Goal: Transaction & Acquisition: Purchase product/service

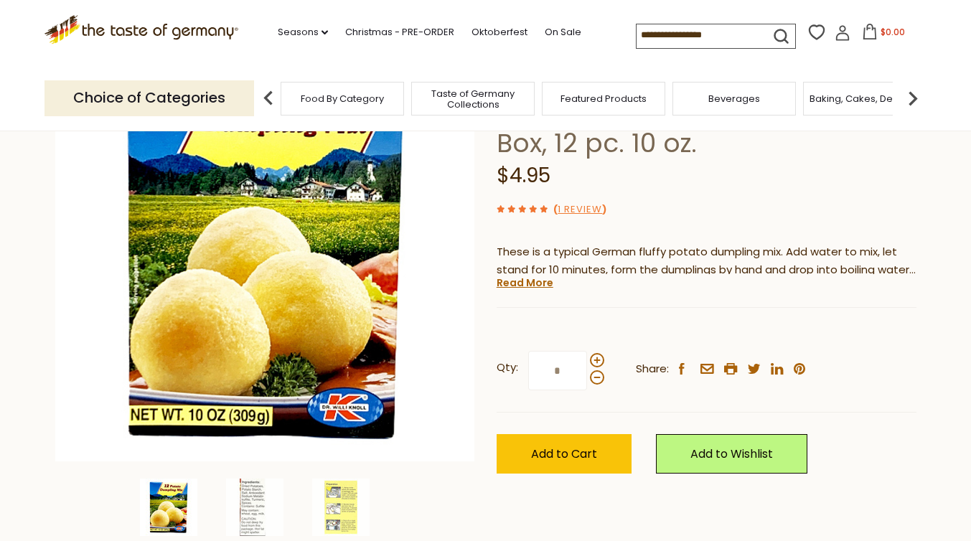
scroll to position [141, 0]
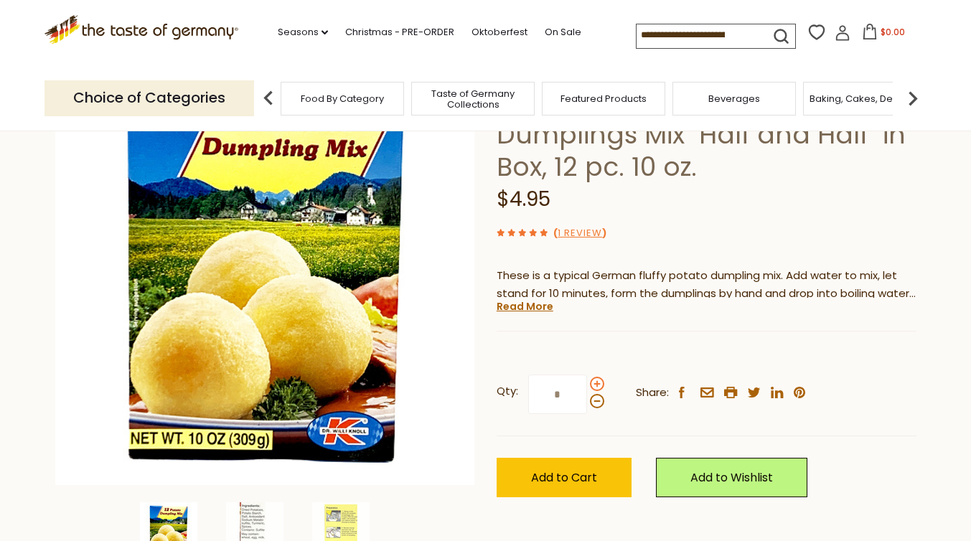
click at [598, 385] on span at bounding box center [597, 384] width 14 height 14
click at [587, 385] on input "*" at bounding box center [557, 394] width 59 height 39
click at [598, 385] on span at bounding box center [597, 384] width 14 height 14
click at [587, 385] on input "*" at bounding box center [557, 394] width 59 height 39
click at [598, 385] on span at bounding box center [597, 384] width 14 height 14
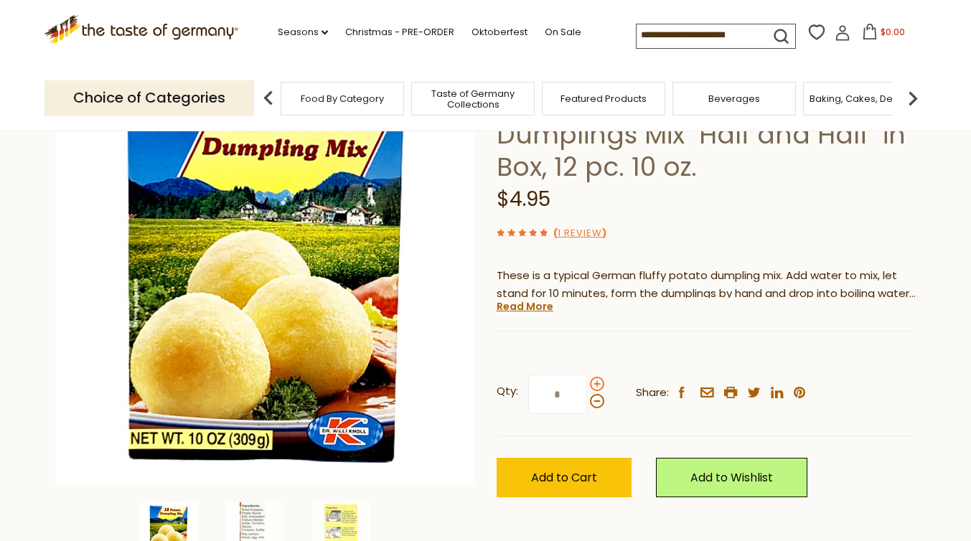
click at [587, 385] on input "*" at bounding box center [557, 394] width 59 height 39
click at [598, 385] on span at bounding box center [597, 384] width 14 height 14
click at [587, 385] on input "*" at bounding box center [557, 394] width 59 height 39
click at [598, 385] on span at bounding box center [597, 384] width 14 height 14
click at [587, 385] on input "*" at bounding box center [557, 394] width 59 height 39
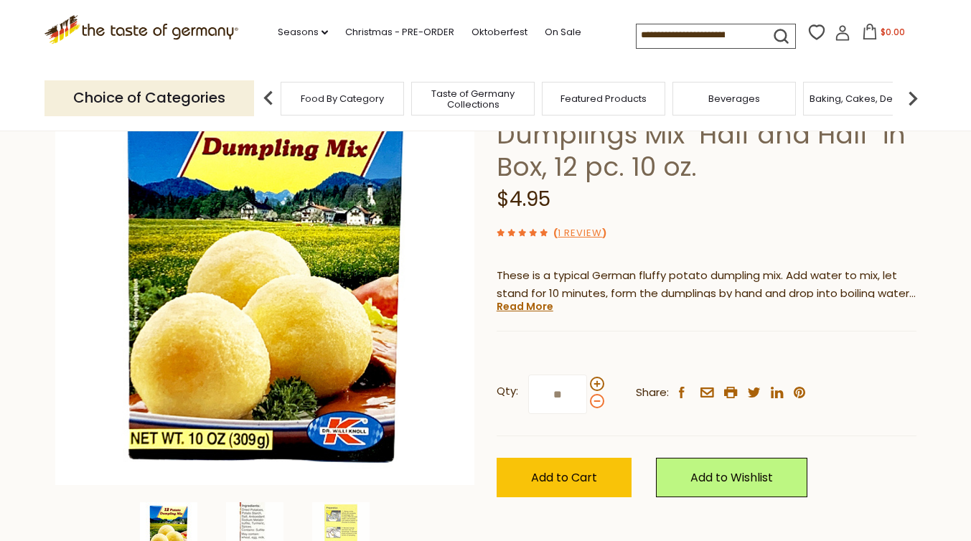
click at [596, 400] on span at bounding box center [597, 401] width 14 height 14
click at [587, 400] on input "**" at bounding box center [557, 394] width 59 height 39
click at [596, 382] on span at bounding box center [597, 384] width 14 height 14
click at [587, 382] on input "*" at bounding box center [557, 394] width 59 height 39
click at [596, 382] on span at bounding box center [597, 384] width 14 height 14
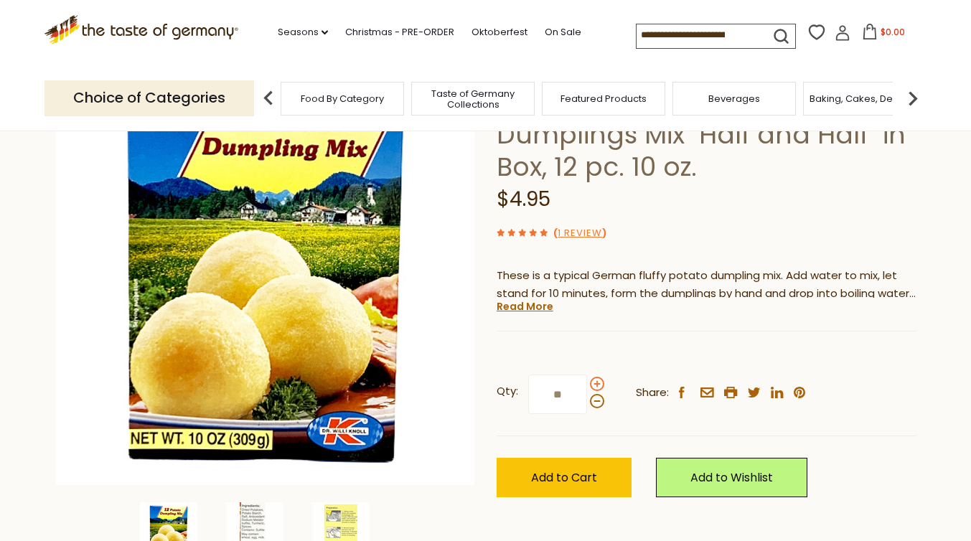
click at [587, 382] on input "**" at bounding box center [557, 394] width 59 height 39
click at [596, 382] on span at bounding box center [597, 384] width 14 height 14
click at [587, 382] on input "**" at bounding box center [557, 394] width 59 height 39
click at [596, 382] on span at bounding box center [597, 384] width 14 height 14
click at [587, 382] on input "**" at bounding box center [557, 394] width 59 height 39
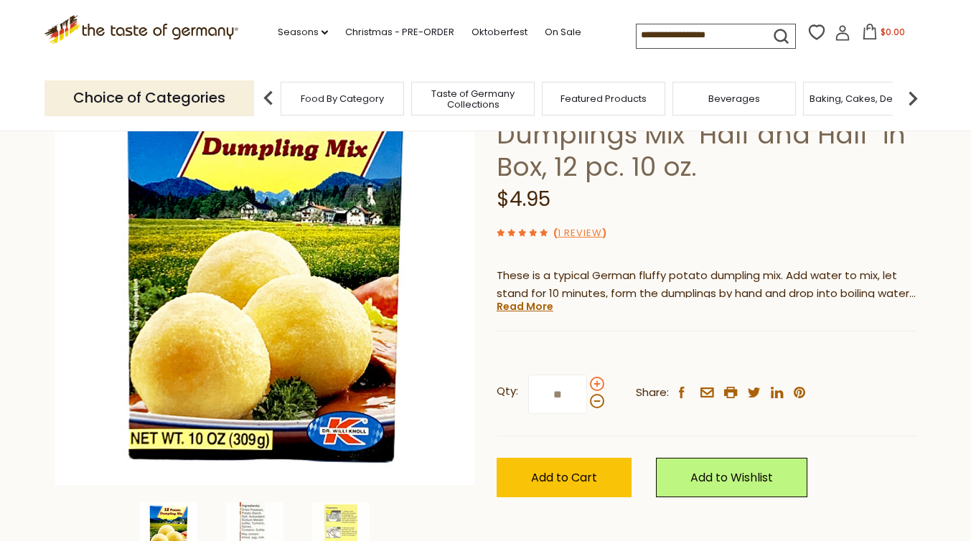
click at [596, 382] on span at bounding box center [597, 384] width 14 height 14
click at [587, 382] on input "**" at bounding box center [557, 394] width 59 height 39
click at [596, 382] on span at bounding box center [597, 384] width 14 height 14
click at [587, 382] on input "**" at bounding box center [557, 394] width 59 height 39
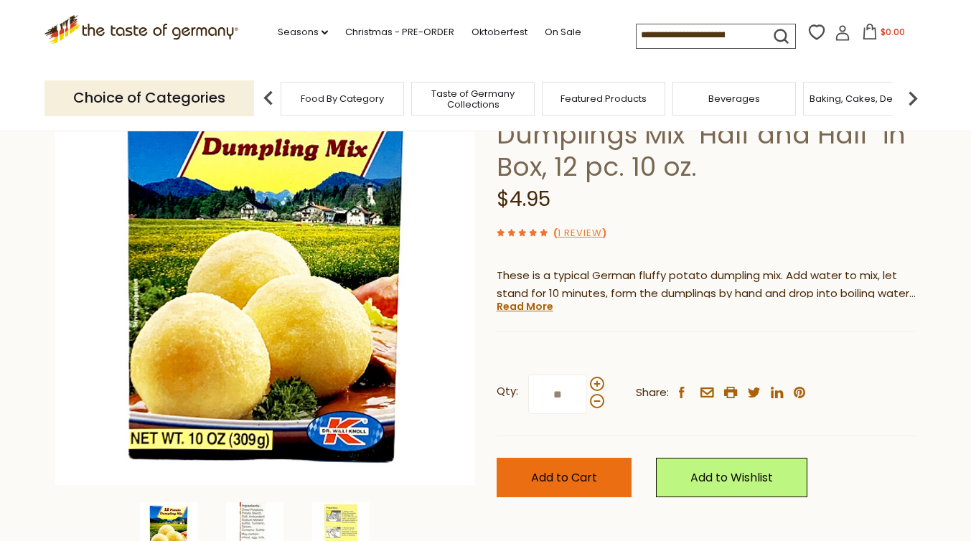
click at [596, 470] on button "Add to Cart" at bounding box center [564, 477] width 135 height 39
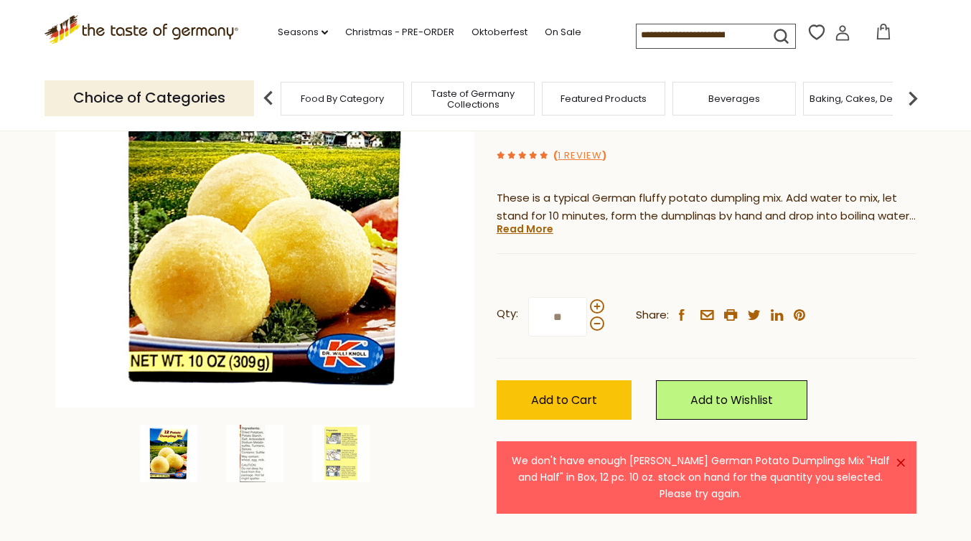
scroll to position [220, 0]
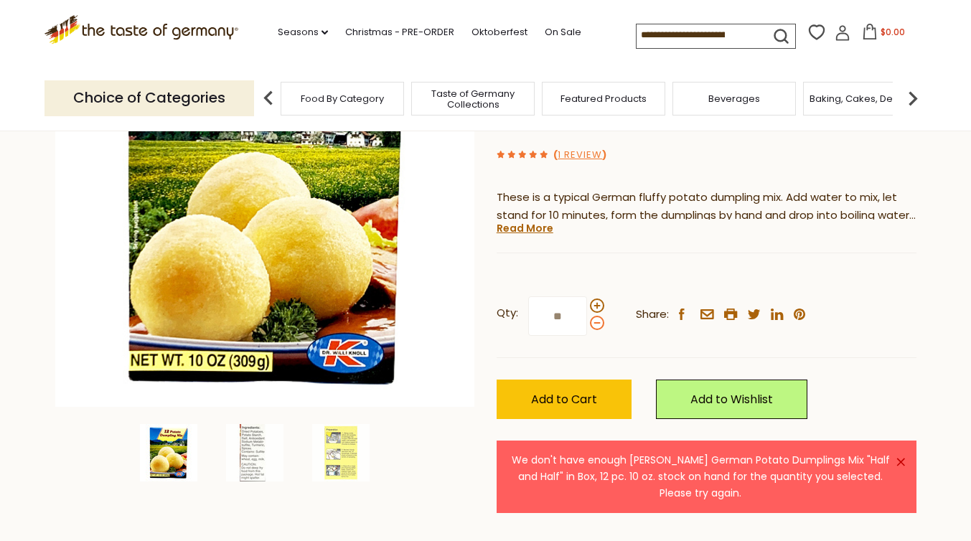
click at [593, 324] on span at bounding box center [597, 323] width 14 height 14
click at [587, 324] on input "**" at bounding box center [557, 315] width 59 height 39
click at [593, 324] on span at bounding box center [597, 323] width 14 height 14
click at [587, 324] on input "**" at bounding box center [557, 315] width 59 height 39
click at [593, 324] on span at bounding box center [597, 323] width 14 height 14
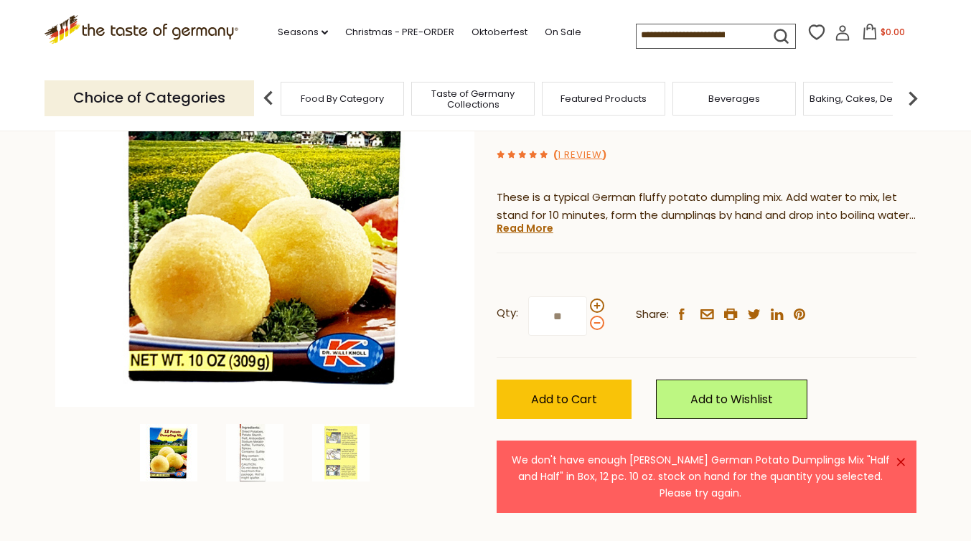
click at [587, 324] on input "**" at bounding box center [557, 315] width 59 height 39
click at [593, 324] on span at bounding box center [597, 323] width 14 height 14
click at [587, 324] on input "**" at bounding box center [557, 315] width 59 height 39
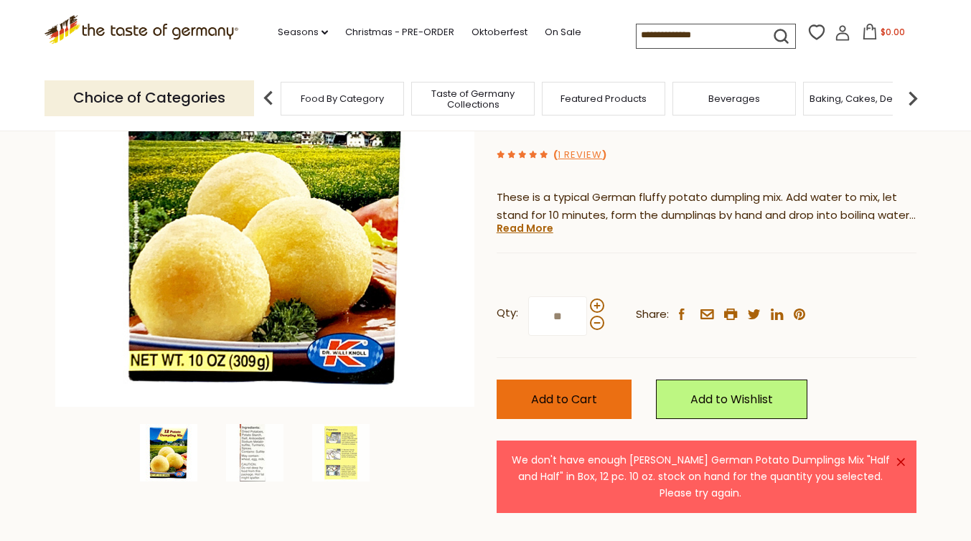
click at [587, 383] on button "Add to Cart" at bounding box center [564, 399] width 135 height 39
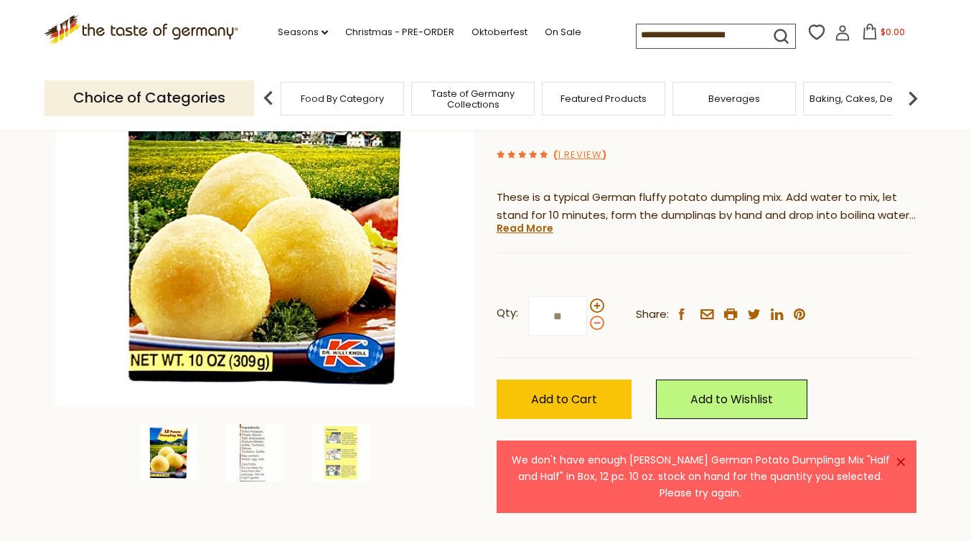
click at [596, 326] on span at bounding box center [597, 323] width 14 height 14
click at [587, 326] on input "**" at bounding box center [557, 315] width 59 height 39
click at [596, 326] on span at bounding box center [597, 323] width 14 height 14
click at [587, 326] on input "**" at bounding box center [557, 315] width 59 height 39
click at [596, 326] on span at bounding box center [597, 323] width 14 height 14
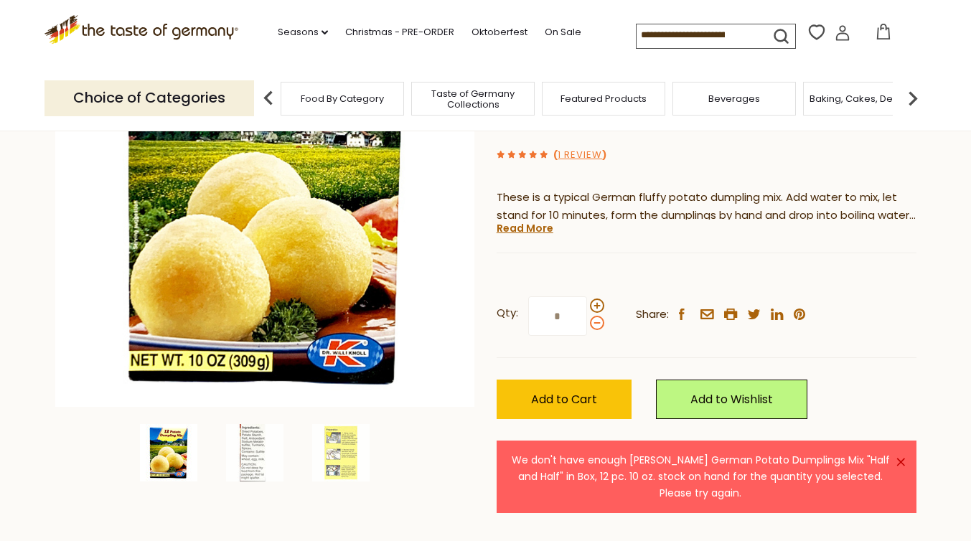
click at [587, 326] on input "*" at bounding box center [557, 315] width 59 height 39
click at [596, 326] on span at bounding box center [597, 323] width 14 height 14
click at [587, 326] on input "*" at bounding box center [557, 315] width 59 height 39
click at [596, 326] on span at bounding box center [597, 323] width 14 height 14
click at [587, 326] on input "*" at bounding box center [557, 315] width 59 height 39
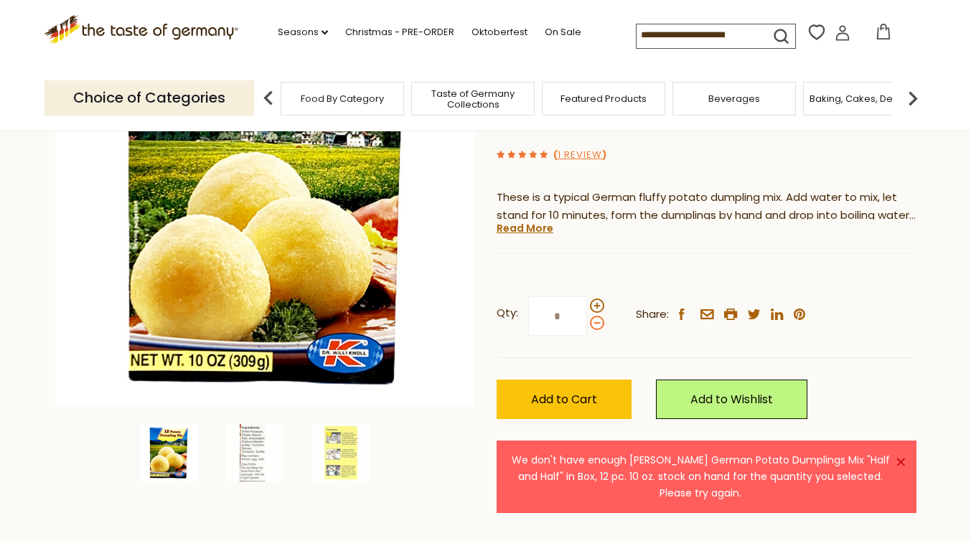
click at [596, 326] on span at bounding box center [597, 323] width 14 height 14
click at [587, 326] on input "*" at bounding box center [557, 315] width 59 height 39
click at [596, 311] on span at bounding box center [597, 305] width 14 height 14
click at [587, 311] on input "*" at bounding box center [557, 315] width 59 height 39
click at [596, 311] on span at bounding box center [597, 305] width 14 height 14
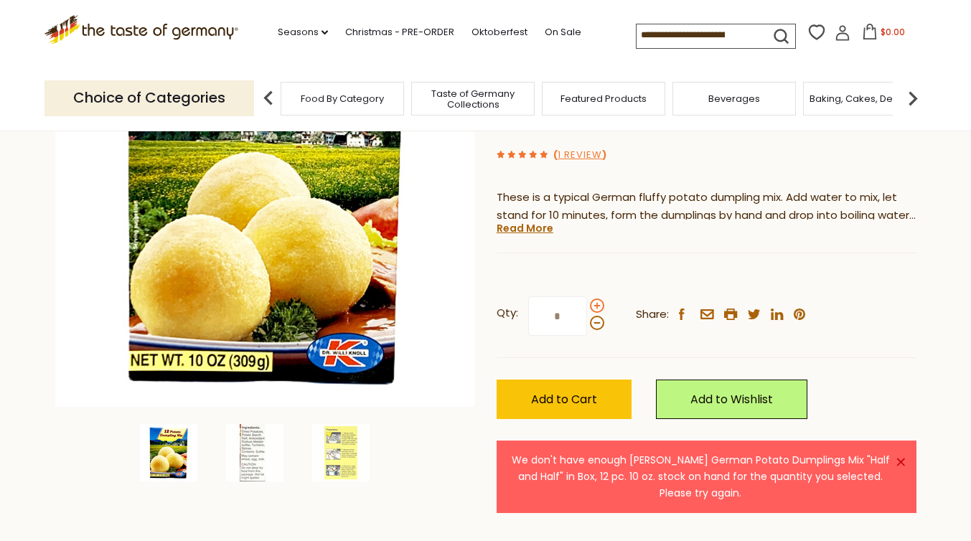
click at [587, 311] on input "*" at bounding box center [557, 315] width 59 height 39
click at [596, 311] on span at bounding box center [597, 305] width 14 height 14
click at [587, 311] on input "*" at bounding box center [557, 315] width 59 height 39
click at [578, 398] on span "Add to Cart" at bounding box center [564, 399] width 66 height 17
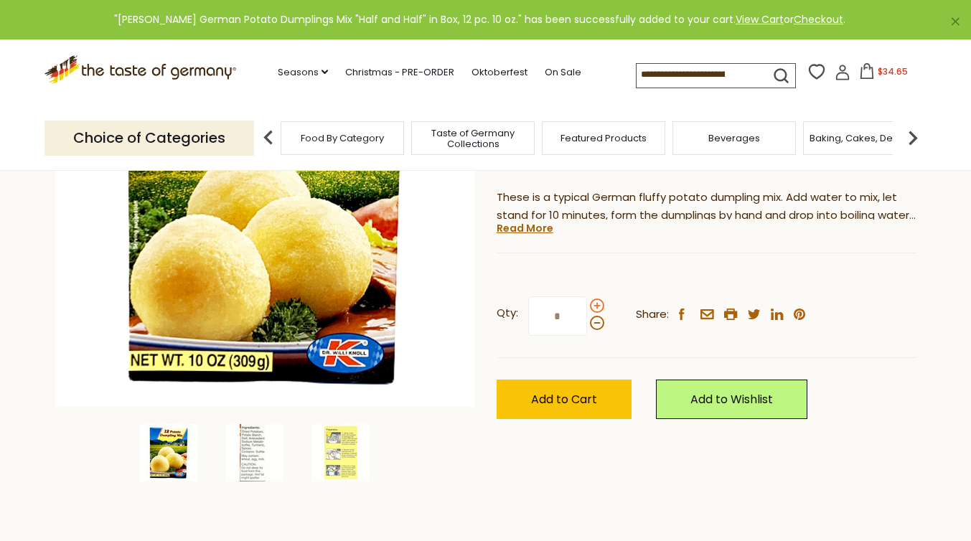
click at [597, 304] on span at bounding box center [597, 305] width 14 height 14
click at [587, 304] on input "*" at bounding box center [557, 315] width 59 height 39
click at [581, 391] on span "Add to Cart" at bounding box center [564, 399] width 66 height 17
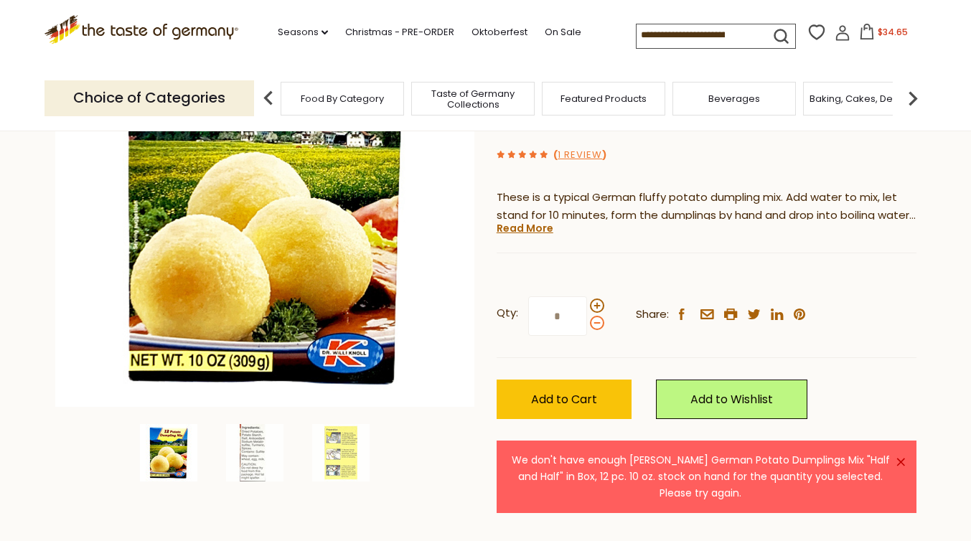
click at [594, 321] on span at bounding box center [597, 323] width 14 height 14
click at [587, 321] on input "*" at bounding box center [557, 315] width 59 height 39
click at [594, 321] on span at bounding box center [597, 323] width 14 height 14
click at [587, 321] on input "*" at bounding box center [557, 315] width 59 height 39
click at [576, 405] on span "Add to Cart" at bounding box center [564, 399] width 66 height 17
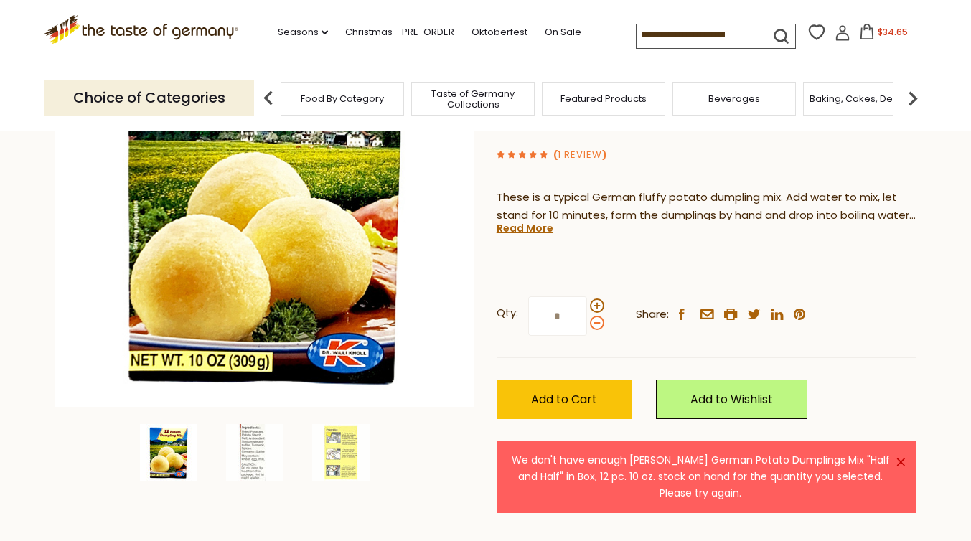
click at [598, 329] on span at bounding box center [597, 323] width 14 height 14
click at [587, 329] on input "*" at bounding box center [557, 315] width 59 height 39
click at [588, 385] on button "Add to Cart" at bounding box center [564, 399] width 135 height 39
click at [598, 327] on span at bounding box center [597, 323] width 14 height 14
click at [587, 327] on input "*" at bounding box center [557, 315] width 59 height 39
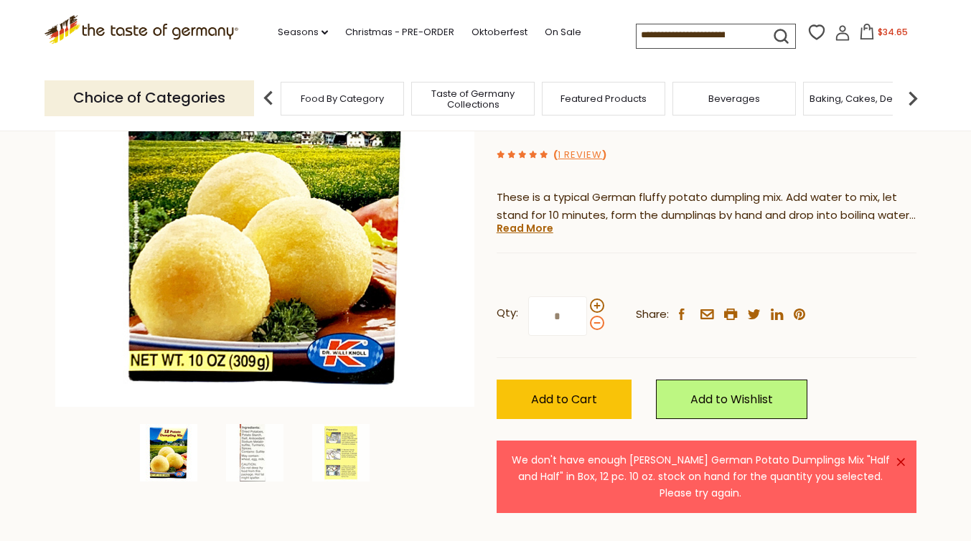
type input "*"
click at [587, 387] on button "Add to Cart" at bounding box center [564, 399] width 135 height 39
click at [866, 30] on icon at bounding box center [866, 32] width 13 height 16
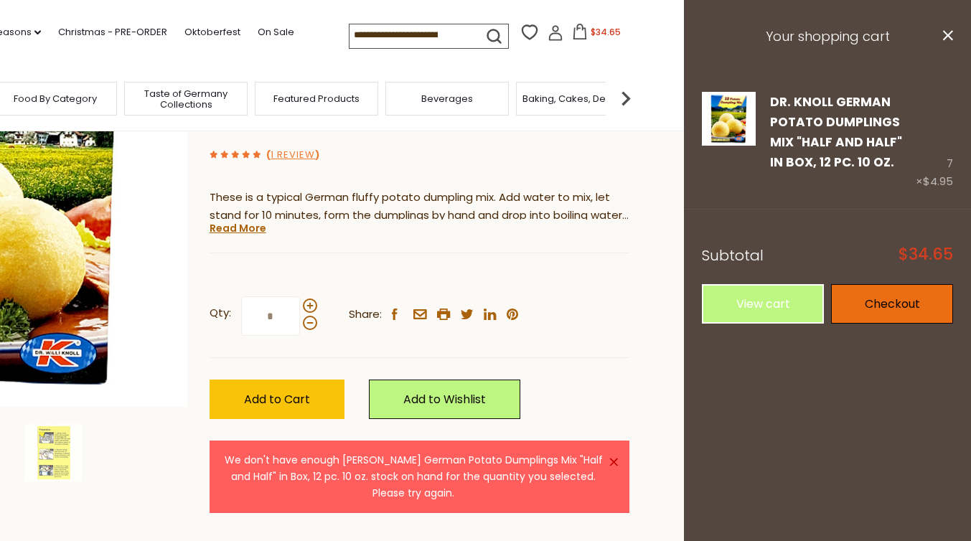
click at [844, 306] on link "Checkout" at bounding box center [892, 303] width 122 height 39
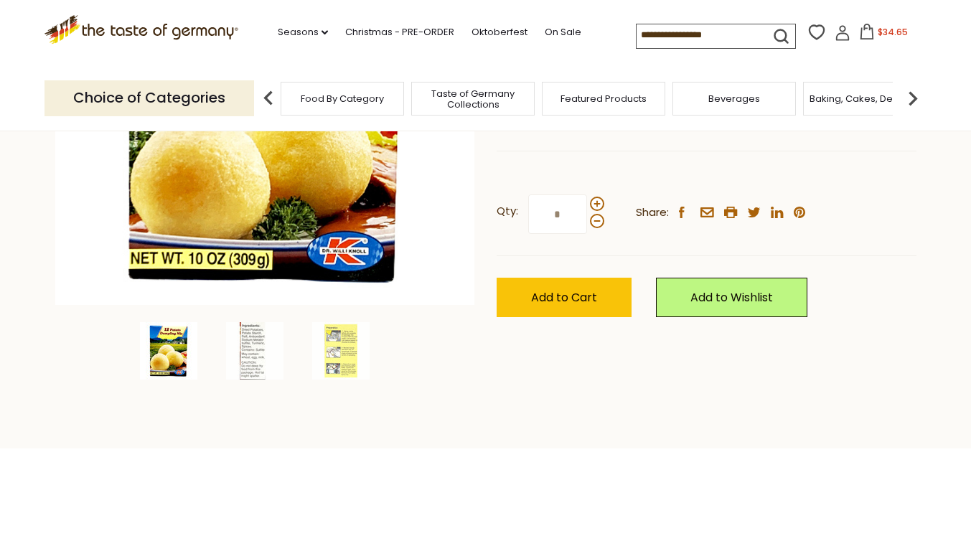
scroll to position [332, 0]
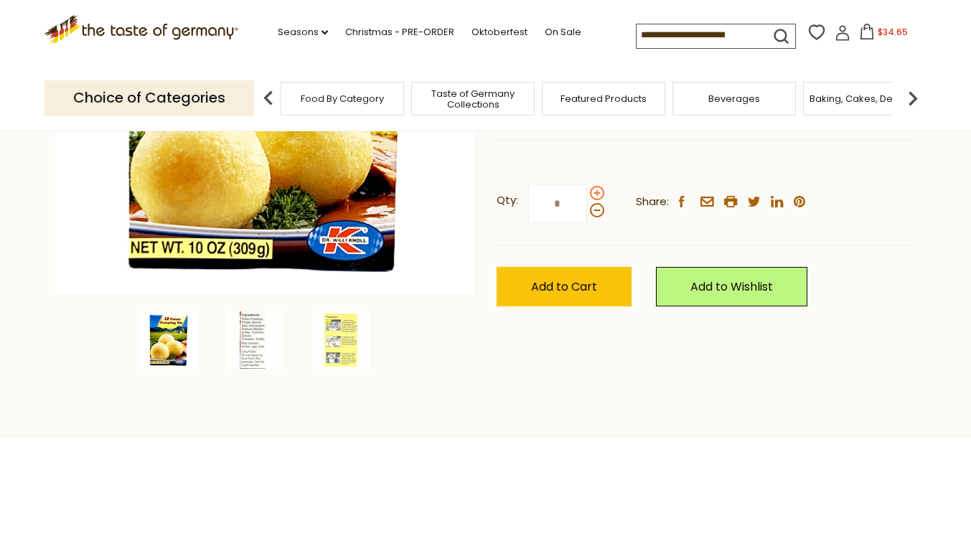
click at [596, 196] on span at bounding box center [597, 193] width 14 height 14
click at [587, 196] on input "*" at bounding box center [557, 203] width 59 height 39
click at [596, 196] on span at bounding box center [597, 193] width 14 height 14
click at [587, 196] on input "*" at bounding box center [557, 203] width 59 height 39
click at [596, 196] on span at bounding box center [597, 193] width 14 height 14
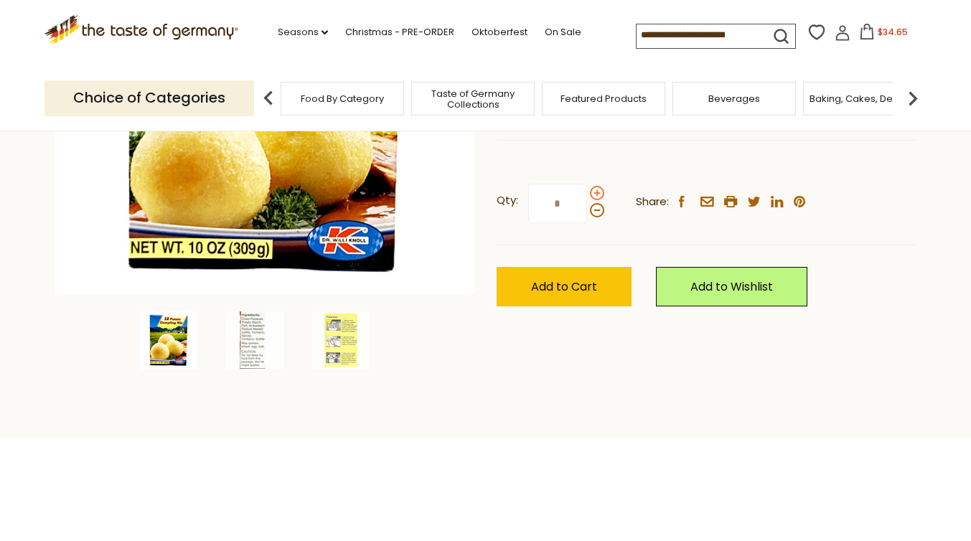
click at [587, 196] on input "*" at bounding box center [557, 203] width 59 height 39
click at [596, 196] on span at bounding box center [597, 193] width 14 height 14
click at [587, 196] on input "*" at bounding box center [557, 203] width 59 height 39
click at [596, 196] on span at bounding box center [597, 193] width 14 height 14
click at [587, 196] on input "*" at bounding box center [557, 203] width 59 height 39
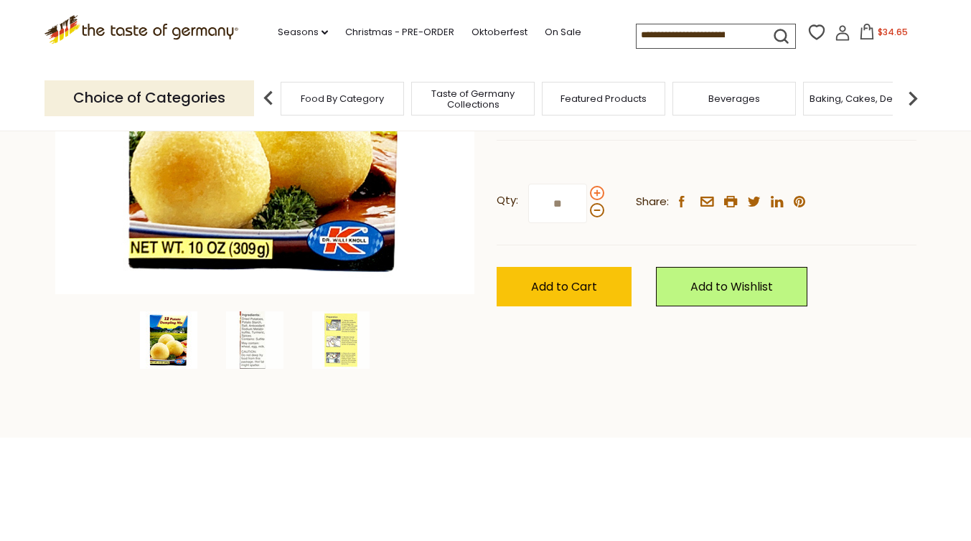
click at [596, 196] on span at bounding box center [597, 193] width 14 height 14
click at [587, 196] on input "**" at bounding box center [557, 203] width 59 height 39
click at [596, 196] on span at bounding box center [597, 193] width 14 height 14
click at [587, 196] on input "**" at bounding box center [557, 203] width 59 height 39
click at [596, 196] on span at bounding box center [597, 193] width 14 height 14
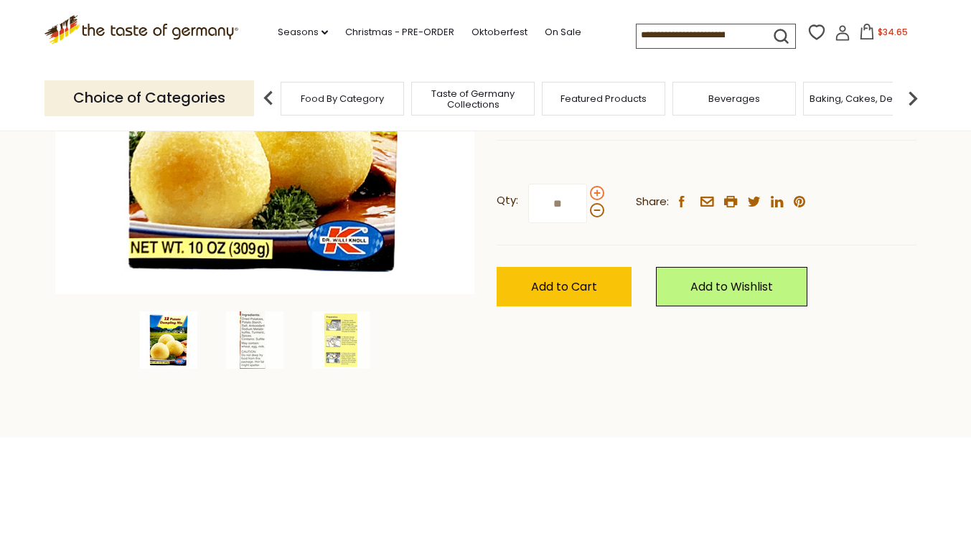
click at [587, 196] on input "**" at bounding box center [557, 203] width 59 height 39
click at [596, 196] on span at bounding box center [597, 193] width 14 height 14
click at [587, 196] on input "**" at bounding box center [557, 203] width 59 height 39
click at [596, 196] on span at bounding box center [597, 193] width 14 height 14
click at [587, 196] on input "**" at bounding box center [557, 203] width 59 height 39
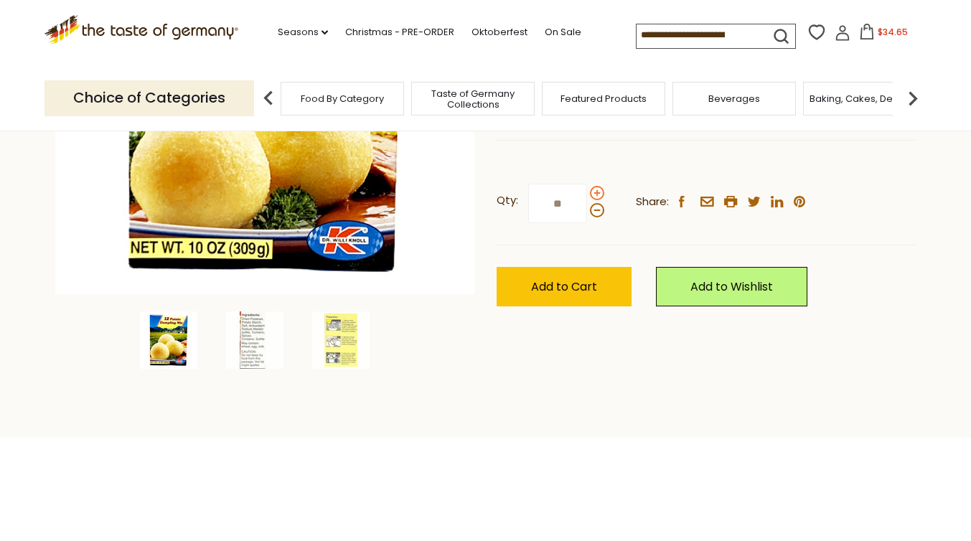
click at [596, 196] on span at bounding box center [597, 193] width 14 height 14
click at [587, 196] on input "**" at bounding box center [557, 203] width 59 height 39
click at [594, 196] on span at bounding box center [597, 193] width 14 height 14
click at [587, 196] on input "**" at bounding box center [557, 203] width 59 height 39
click at [594, 196] on span at bounding box center [597, 193] width 14 height 14
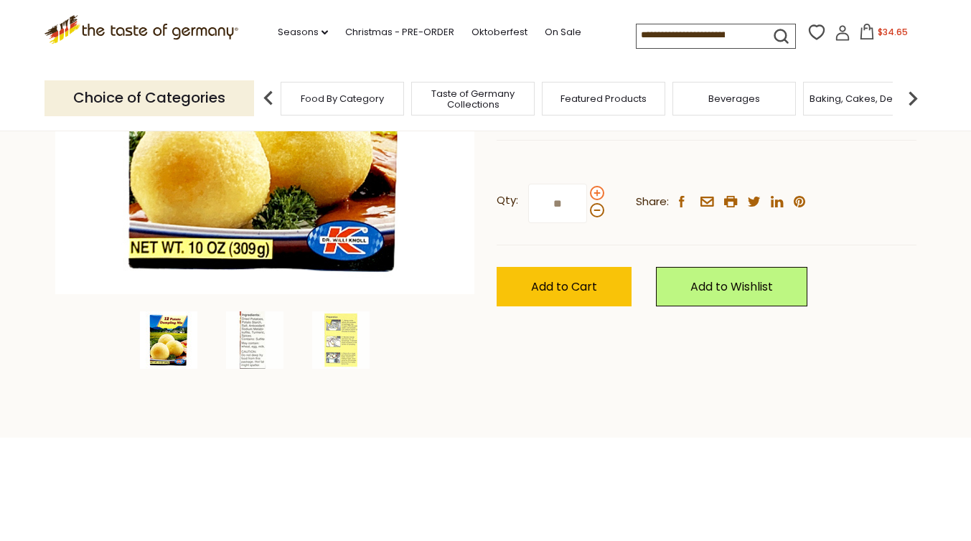
click at [587, 196] on input "**" at bounding box center [557, 203] width 59 height 39
click at [594, 196] on span at bounding box center [597, 193] width 14 height 14
click at [587, 196] on input "**" at bounding box center [557, 203] width 59 height 39
click at [552, 288] on span "Add to Cart" at bounding box center [564, 286] width 66 height 17
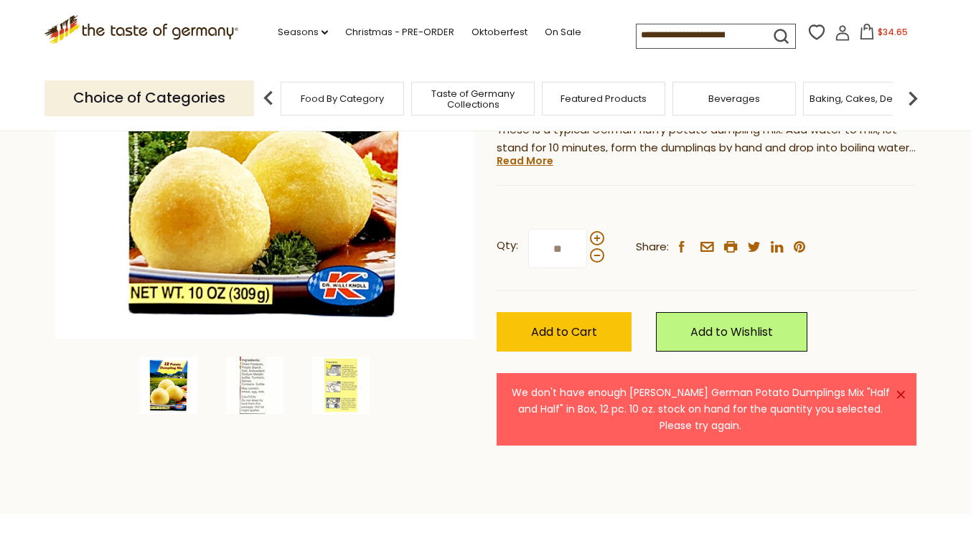
scroll to position [285, 0]
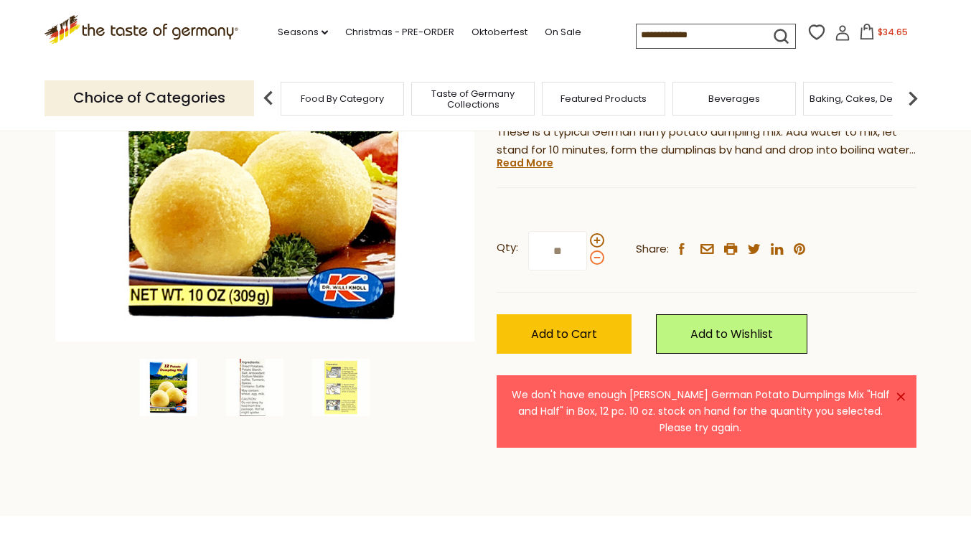
click at [594, 256] on span at bounding box center [597, 257] width 14 height 14
click at [587, 256] on input "**" at bounding box center [557, 250] width 59 height 39
click at [594, 256] on span at bounding box center [597, 257] width 14 height 14
click at [587, 256] on input "**" at bounding box center [557, 250] width 59 height 39
click at [594, 256] on span at bounding box center [597, 257] width 14 height 14
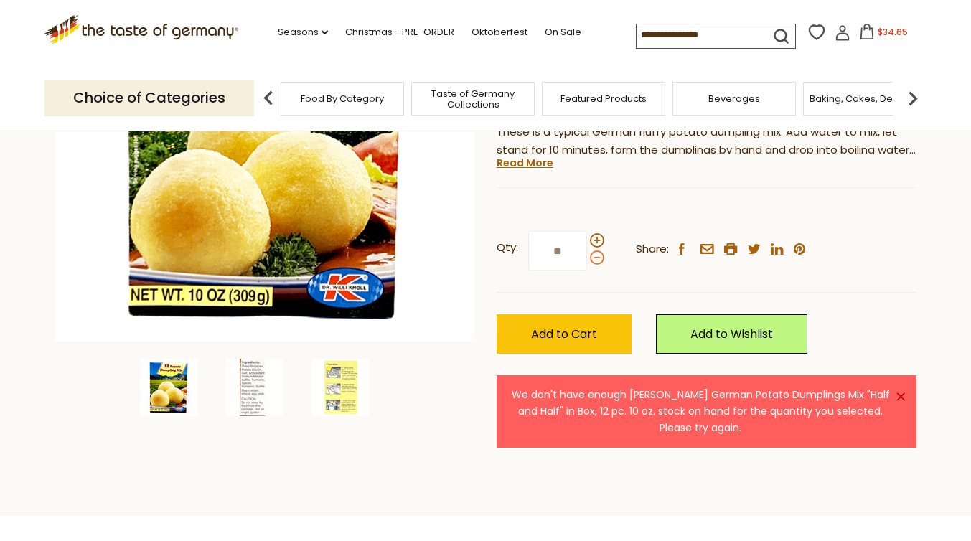
click at [587, 256] on input "**" at bounding box center [557, 250] width 59 height 39
click at [594, 256] on span at bounding box center [597, 257] width 14 height 14
click at [587, 256] on input "**" at bounding box center [557, 250] width 59 height 39
click at [595, 255] on span at bounding box center [597, 257] width 14 height 14
click at [587, 255] on input "**" at bounding box center [557, 250] width 59 height 39
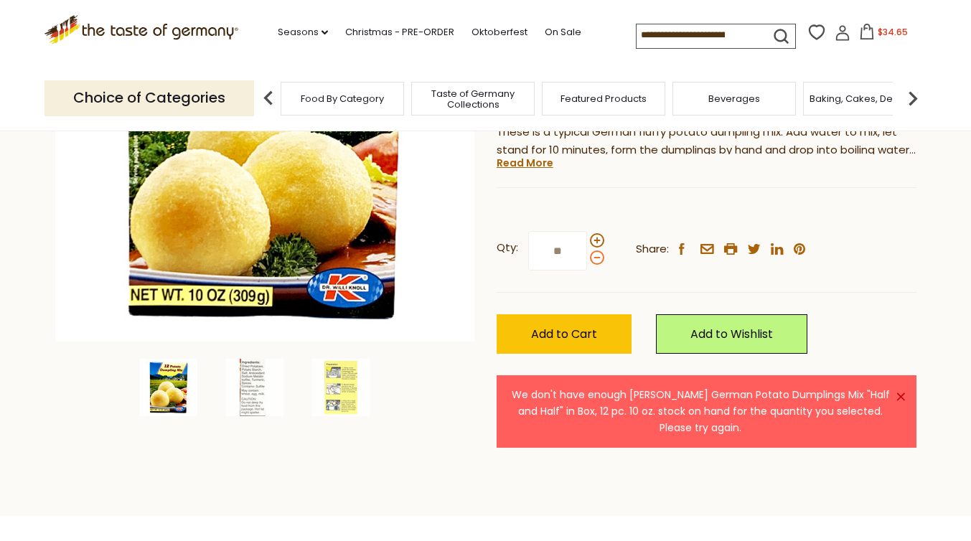
click at [595, 255] on span at bounding box center [597, 257] width 14 height 14
click at [587, 255] on input "**" at bounding box center [557, 250] width 59 height 39
click at [566, 334] on span "Add to Cart" at bounding box center [564, 334] width 66 height 17
click at [597, 258] on span at bounding box center [597, 257] width 14 height 14
click at [587, 258] on input "**" at bounding box center [557, 250] width 59 height 39
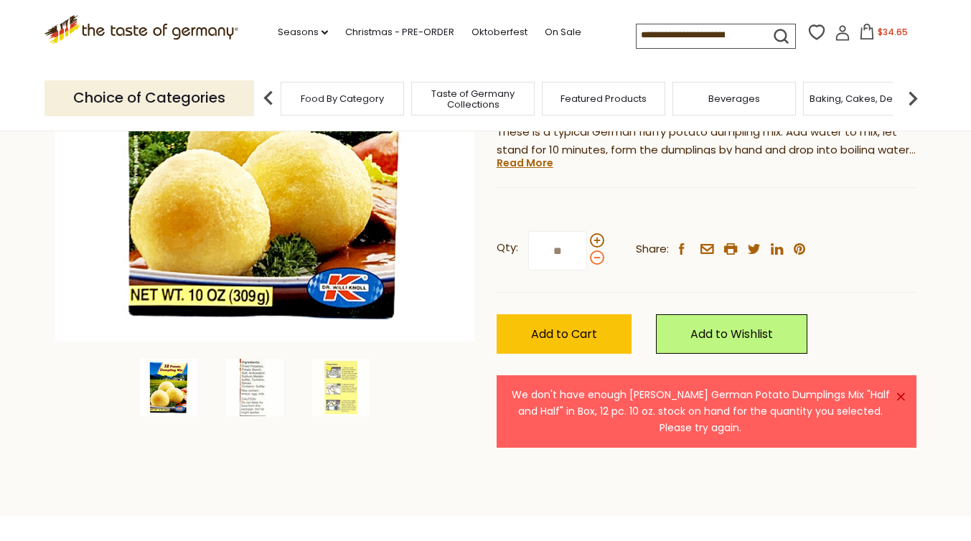
click at [597, 258] on span at bounding box center [597, 257] width 14 height 14
click at [587, 258] on input "**" at bounding box center [557, 250] width 59 height 39
click at [565, 338] on span "Add to Cart" at bounding box center [564, 334] width 66 height 17
click at [597, 261] on span at bounding box center [597, 257] width 14 height 14
click at [587, 261] on input "**" at bounding box center [557, 250] width 59 height 39
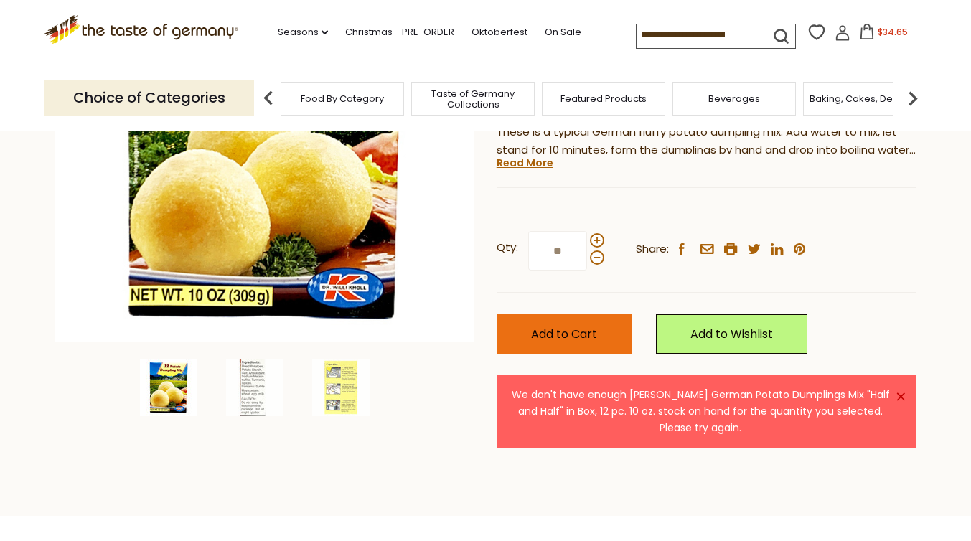
click at [579, 321] on button "Add to Cart" at bounding box center [564, 333] width 135 height 39
click at [602, 260] on span at bounding box center [597, 257] width 14 height 14
click at [587, 260] on input "**" at bounding box center [557, 250] width 59 height 39
click at [583, 320] on button "Add to Cart" at bounding box center [564, 333] width 135 height 39
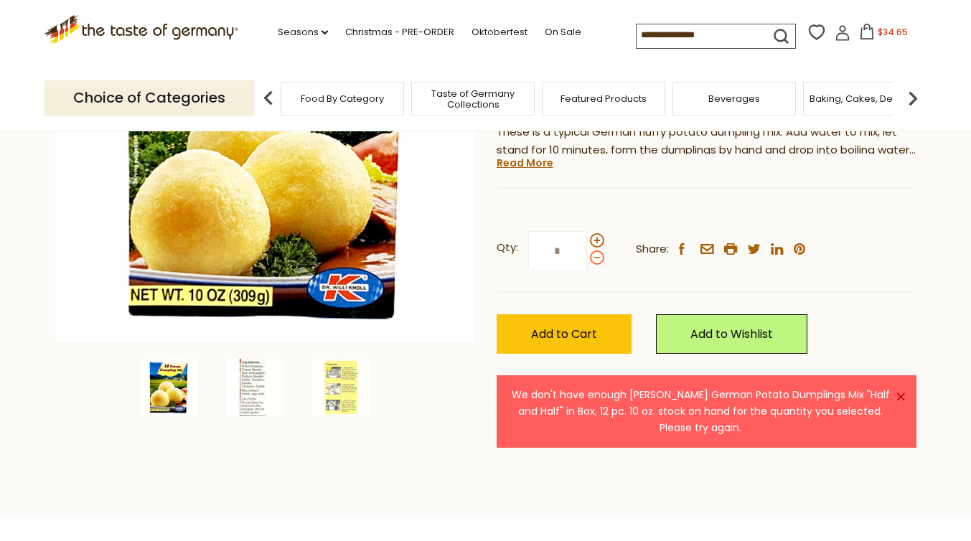
click at [597, 262] on span at bounding box center [597, 257] width 14 height 14
click at [587, 262] on input "*" at bounding box center [557, 250] width 59 height 39
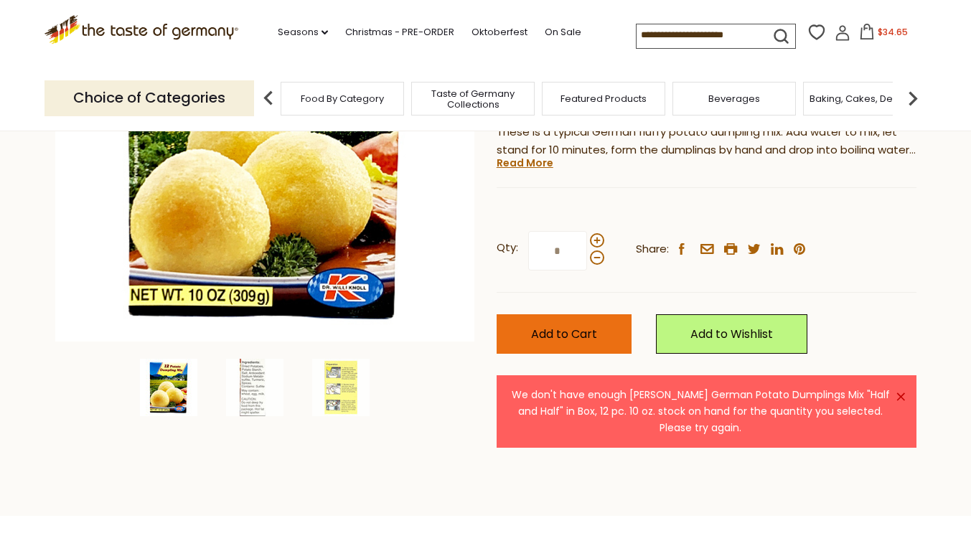
click at [570, 343] on button "Add to Cart" at bounding box center [564, 333] width 135 height 39
click at [596, 261] on span at bounding box center [597, 257] width 14 height 14
click at [587, 261] on input "*" at bounding box center [557, 250] width 59 height 39
click at [574, 328] on span "Add to Cart" at bounding box center [564, 334] width 66 height 17
click at [598, 258] on span at bounding box center [597, 257] width 14 height 14
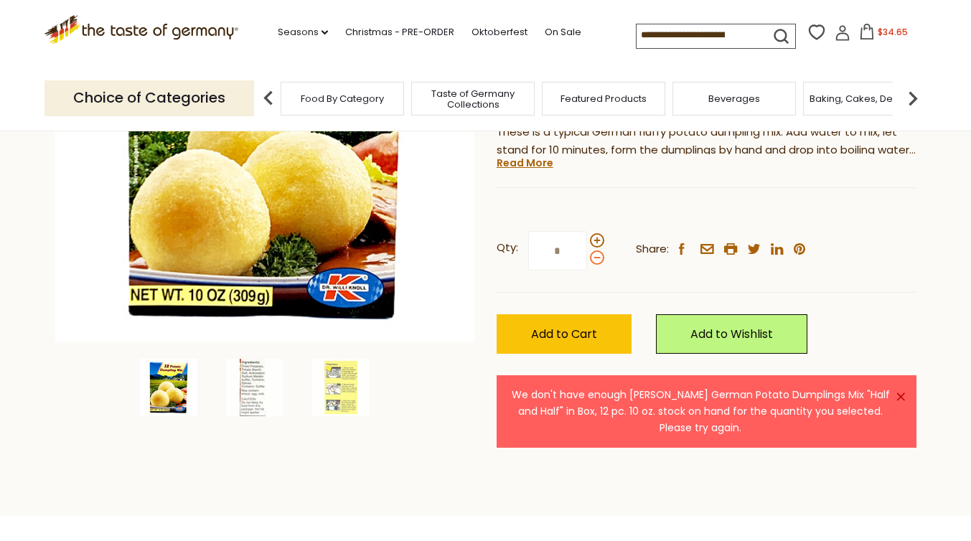
click at [587, 258] on input "*" at bounding box center [557, 250] width 59 height 39
click at [565, 330] on span "Add to Cart" at bounding box center [564, 334] width 66 height 17
click at [595, 256] on span at bounding box center [597, 257] width 14 height 14
click at [587, 256] on input "*" at bounding box center [557, 250] width 59 height 39
click at [573, 316] on button "Add to Cart" at bounding box center [564, 333] width 135 height 39
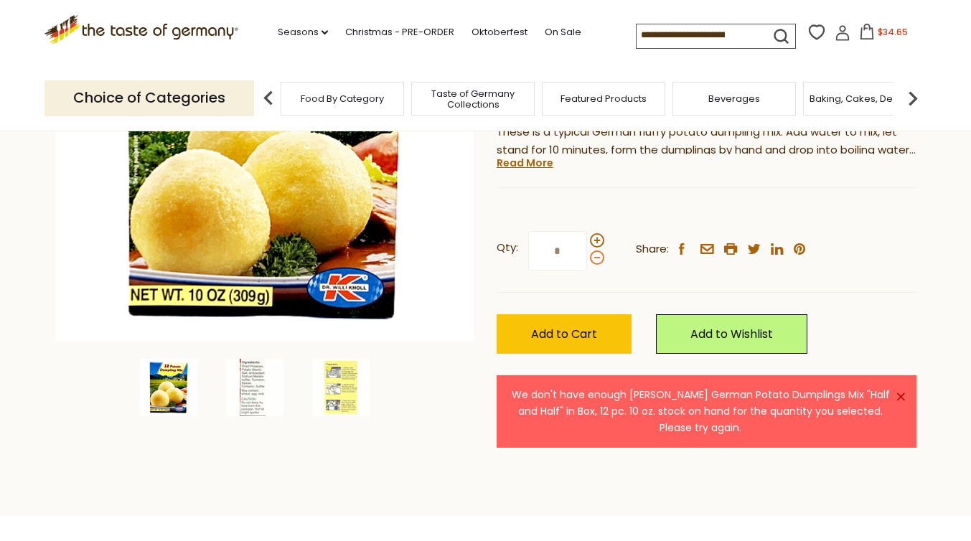
click at [596, 255] on span at bounding box center [597, 257] width 14 height 14
click at [587, 255] on input "*" at bounding box center [557, 250] width 59 height 39
type input "*"
click at [569, 338] on span "Add to Cart" at bounding box center [564, 334] width 66 height 17
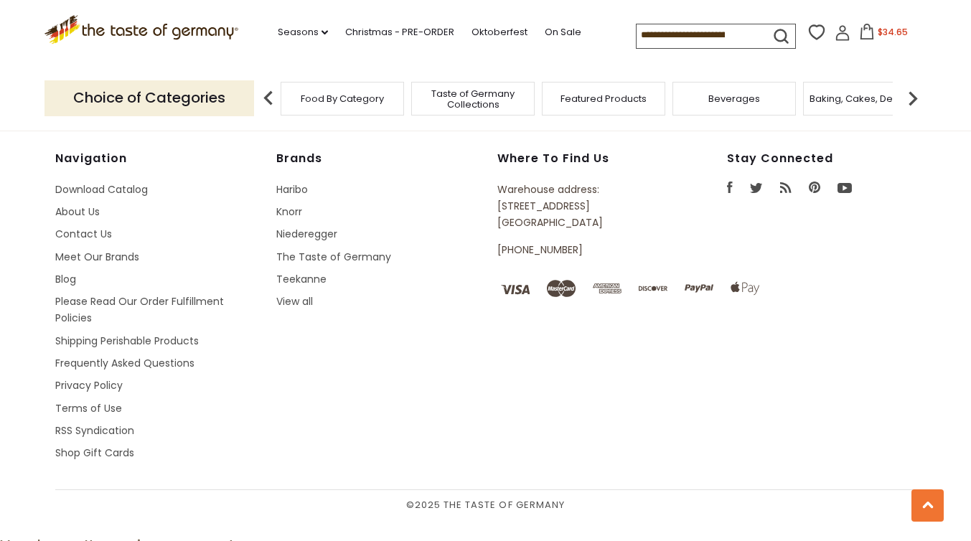
scroll to position [2048, 0]
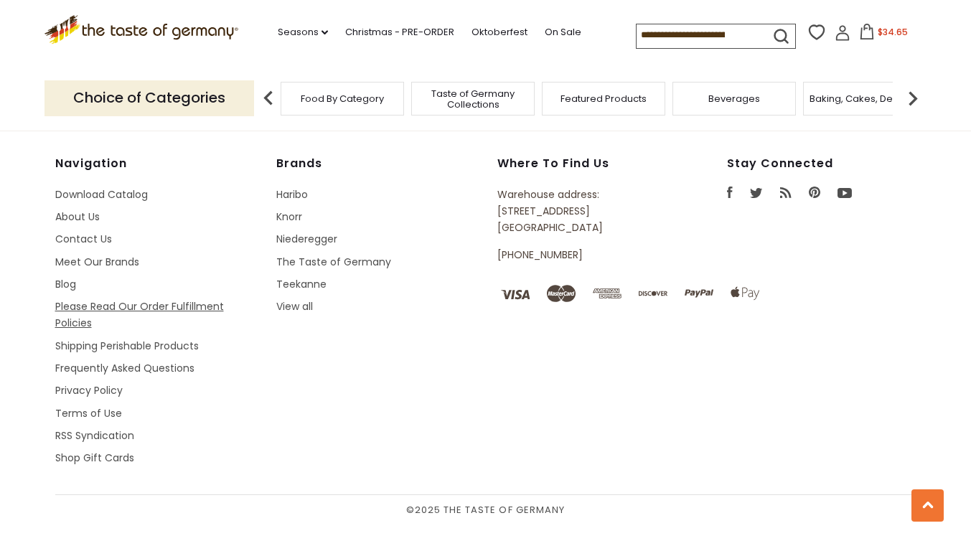
click at [131, 306] on link "Please Read Our Order Fulfillment Policies" at bounding box center [139, 314] width 169 height 31
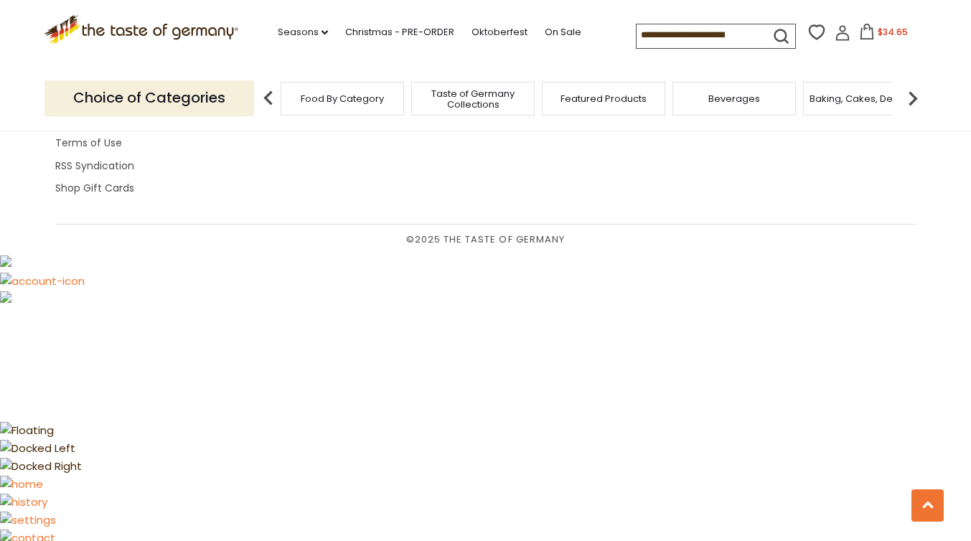
scroll to position [4592, 0]
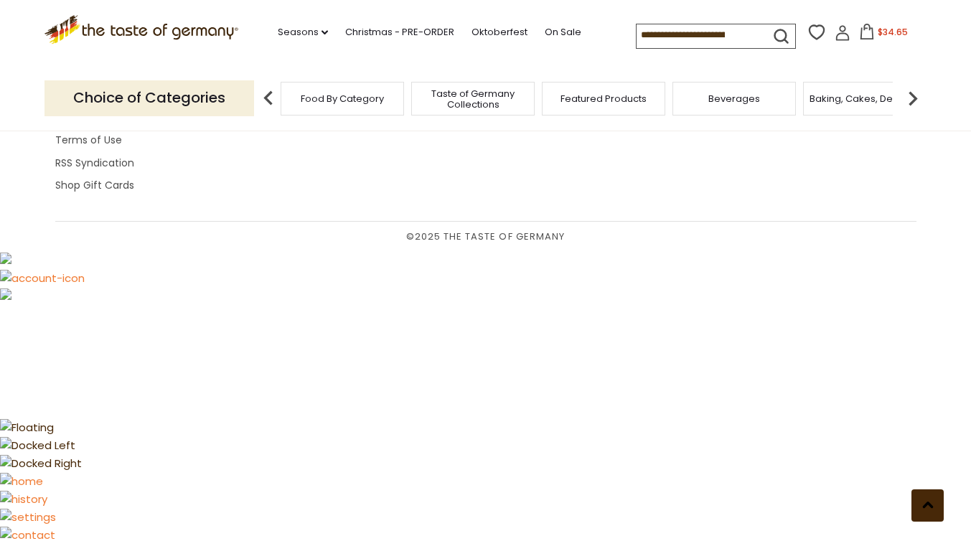
click at [926, 504] on use at bounding box center [927, 505] width 11 height 6
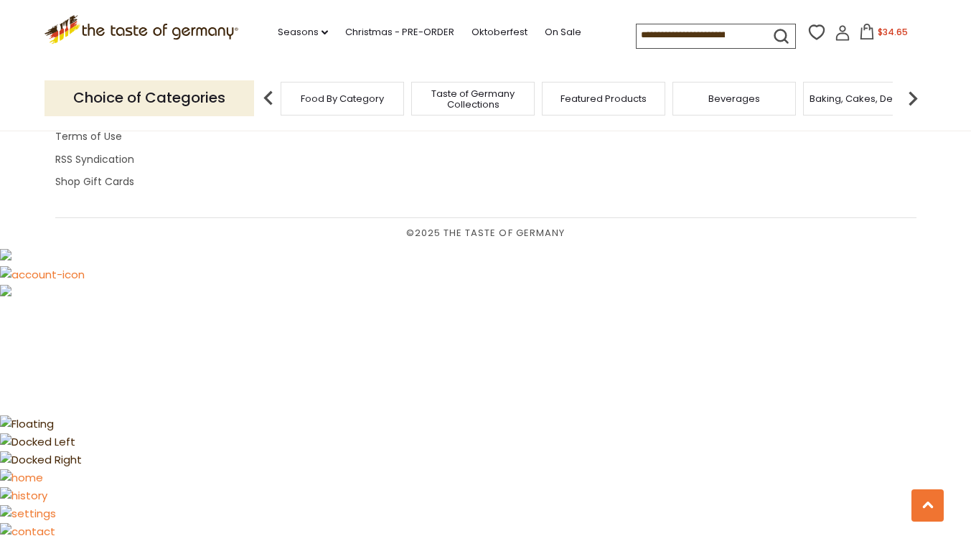
scroll to position [4591, 0]
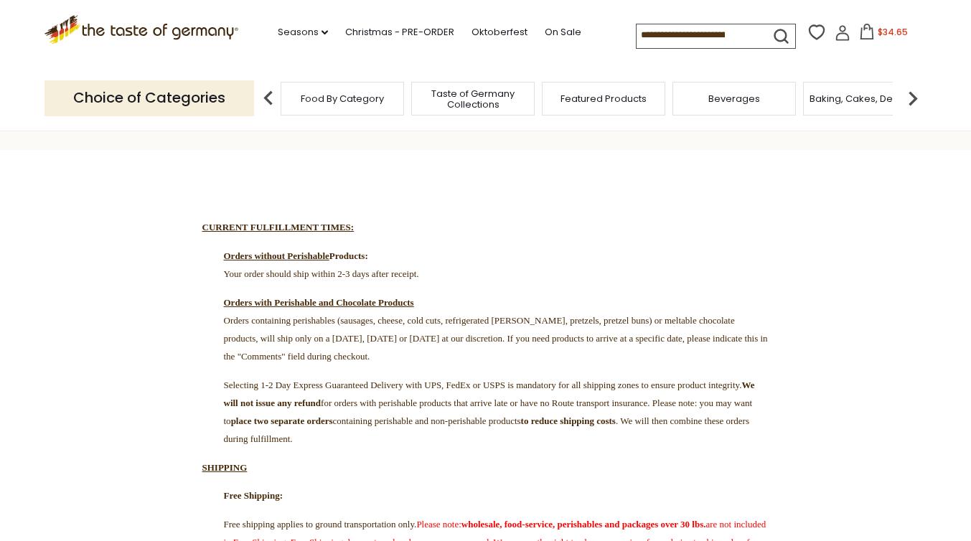
scroll to position [0, 0]
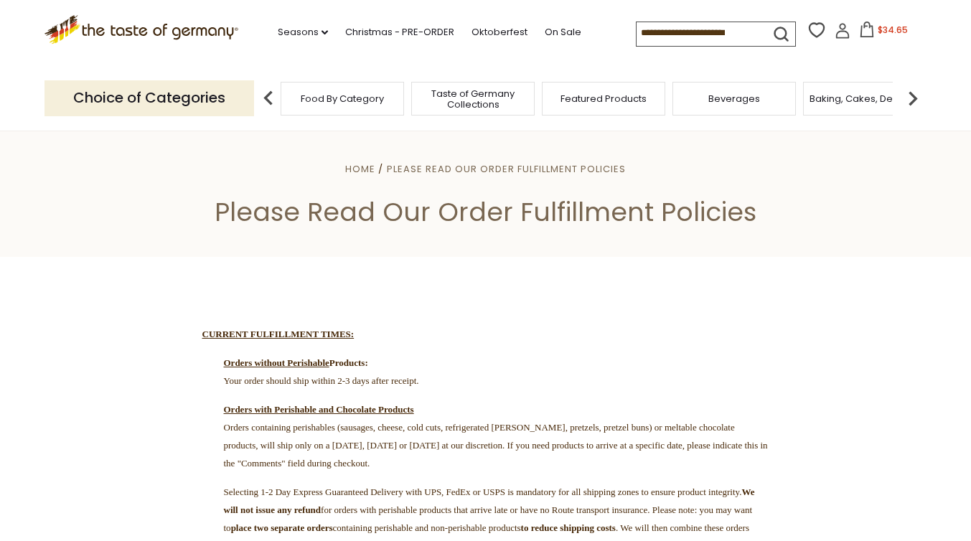
click at [878, 36] on span "$34.65" at bounding box center [893, 30] width 30 height 12
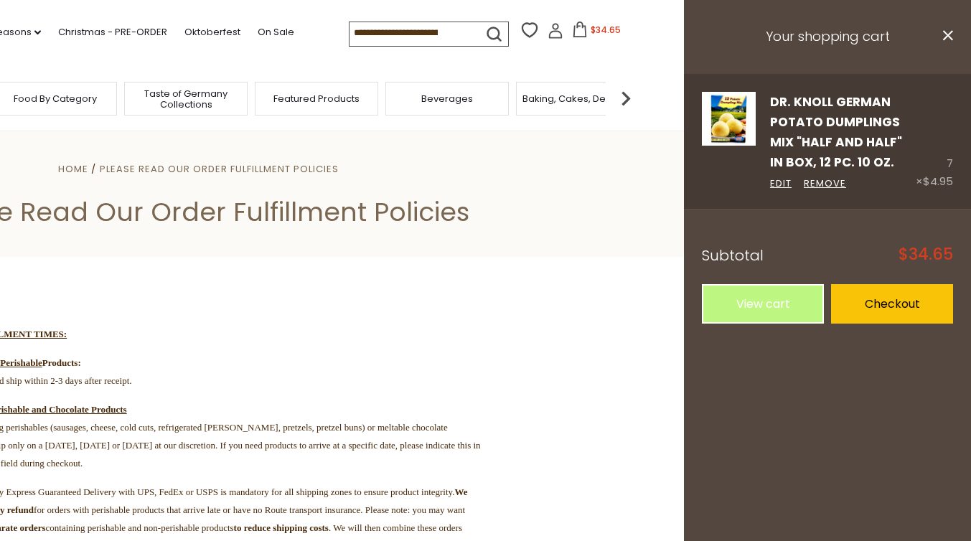
click at [798, 111] on div "Dr. Knoll German Potato Dumplings Mix "Half and Half" in Box, 12 pc. 10 oz. Edi…" at bounding box center [836, 142] width 160 height 100
click at [734, 113] on img at bounding box center [729, 119] width 54 height 54
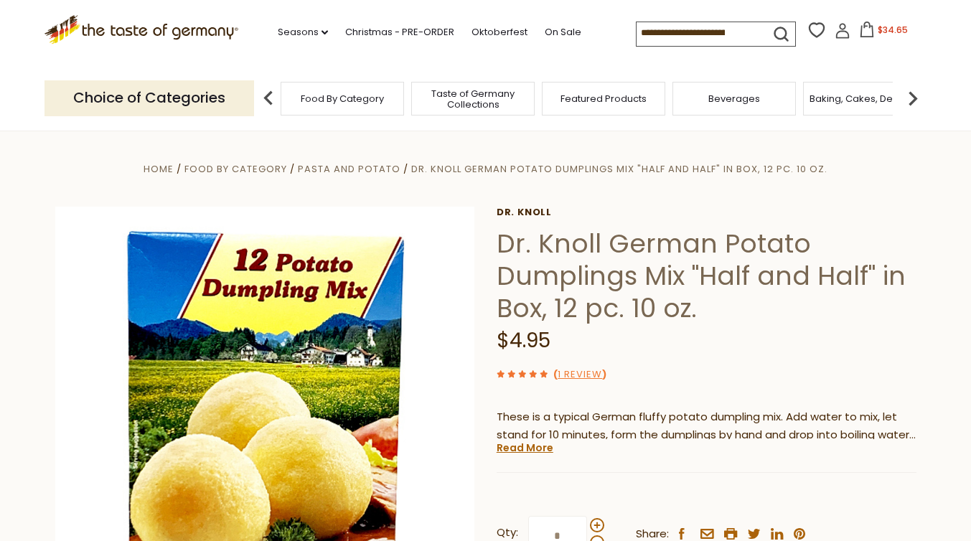
click at [885, 24] on span "$34.65" at bounding box center [893, 30] width 30 height 12
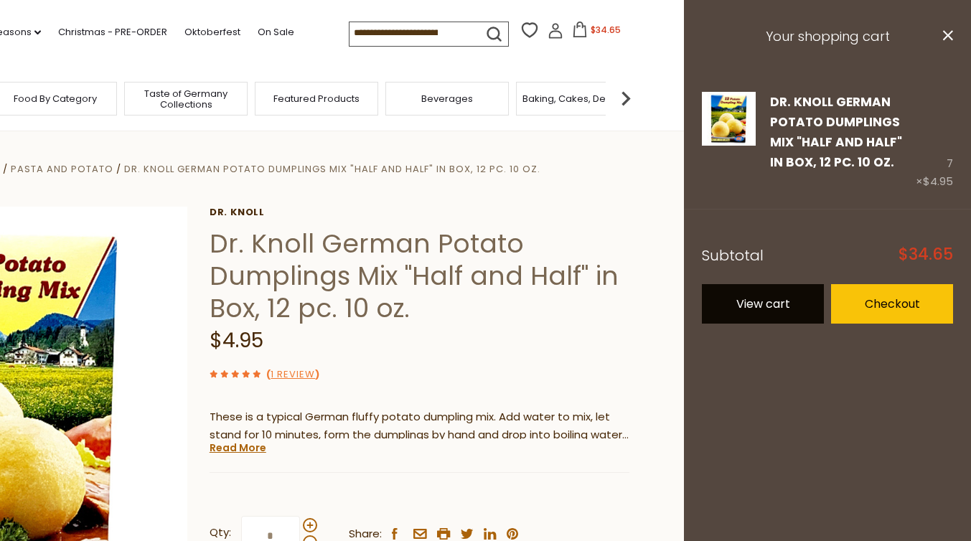
click at [796, 307] on link "View cart" at bounding box center [763, 303] width 122 height 39
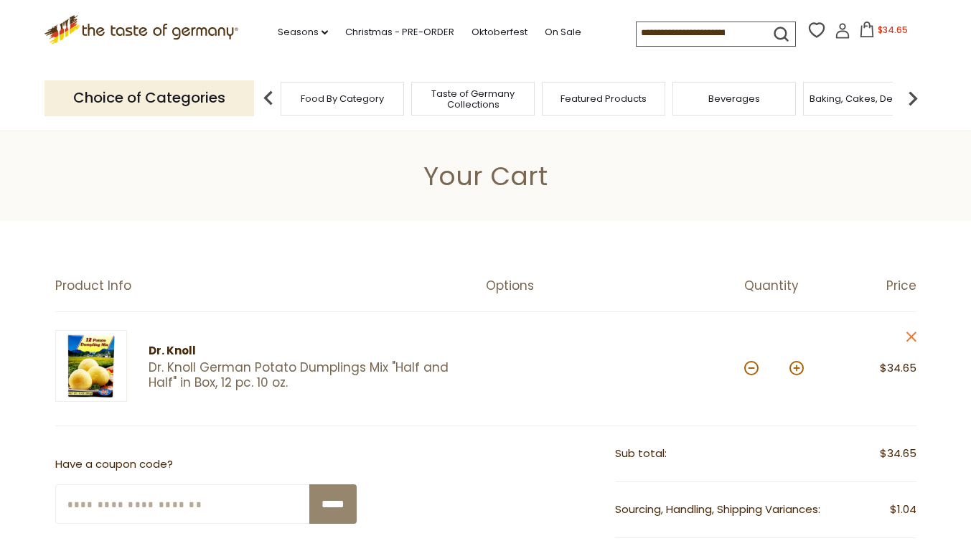
click at [188, 19] on icon ".st0{fill:#EDD300;} .st1{fill:#D33E21;}" at bounding box center [141, 29] width 194 height 29
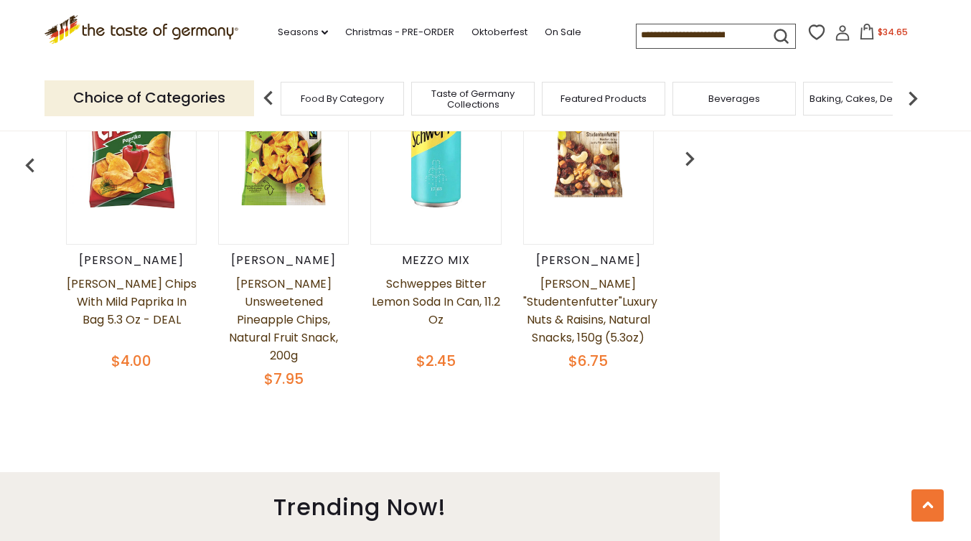
scroll to position [880, 0]
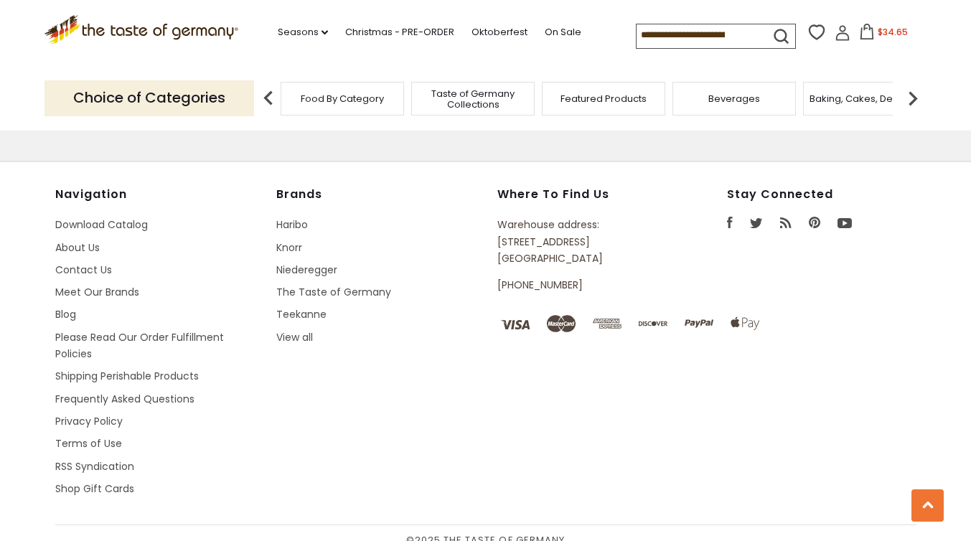
scroll to position [2581, 0]
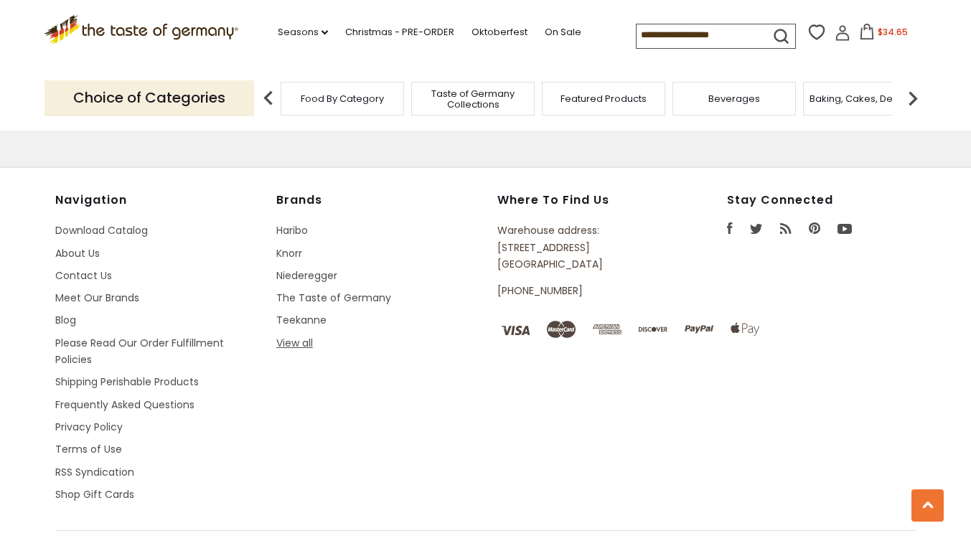
click at [302, 336] on link "View all" at bounding box center [294, 343] width 37 height 14
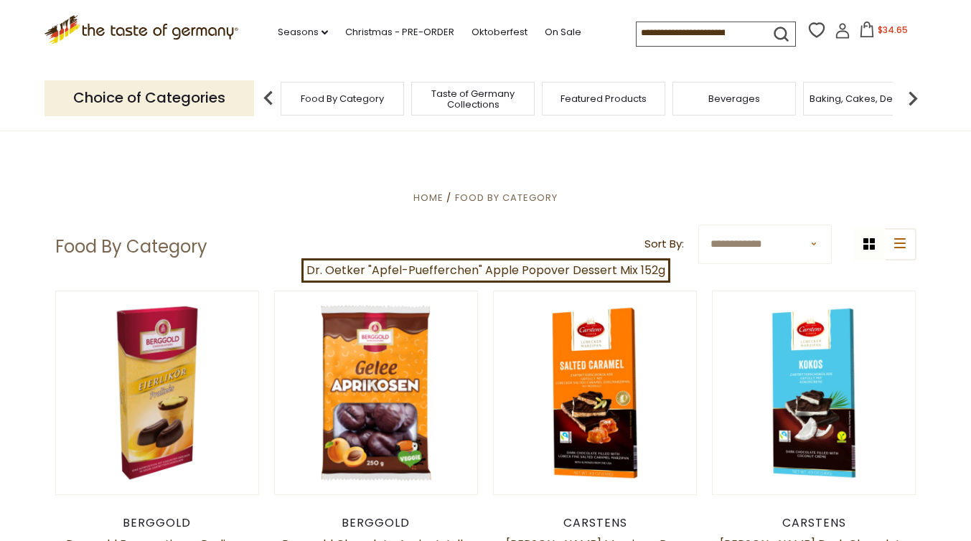
click at [870, 33] on icon at bounding box center [867, 30] width 16 height 16
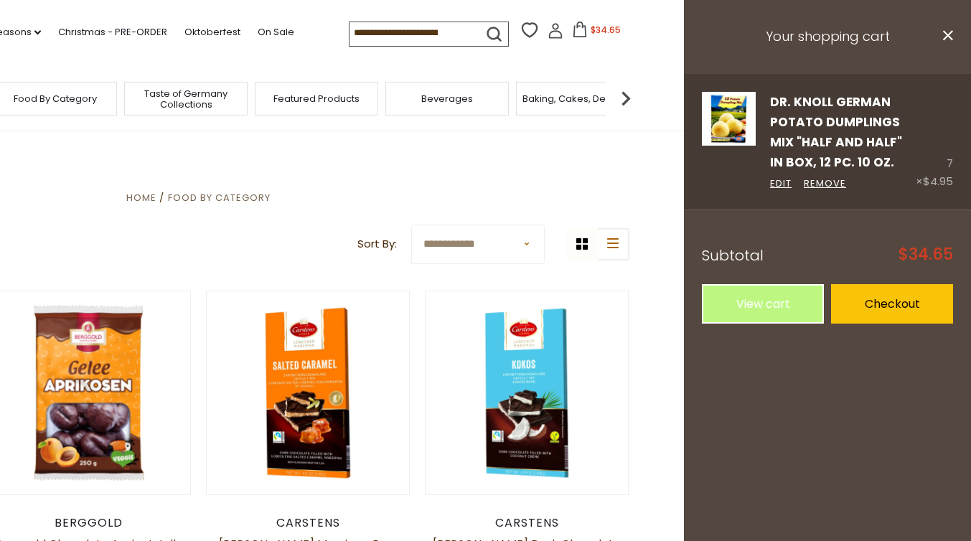
click at [745, 121] on img at bounding box center [729, 119] width 54 height 54
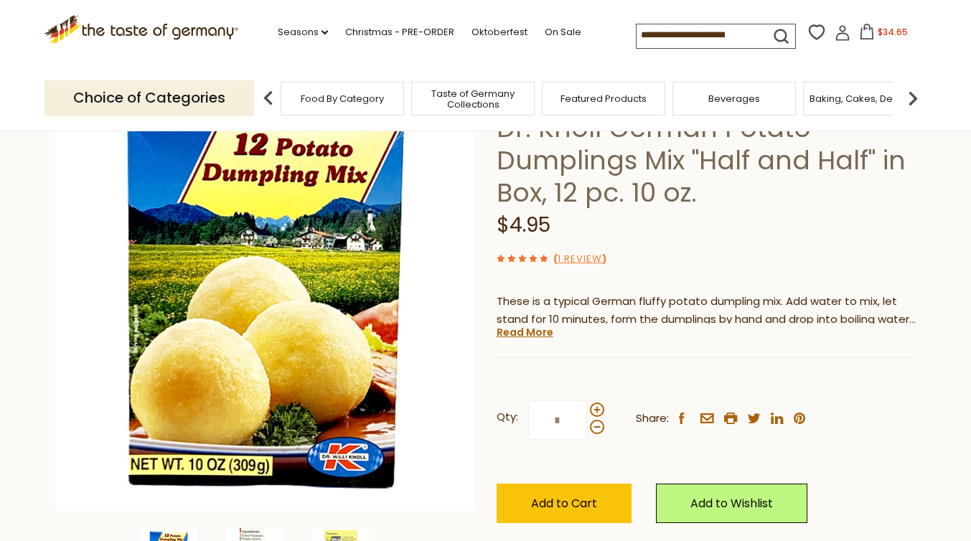
scroll to position [105, 0]
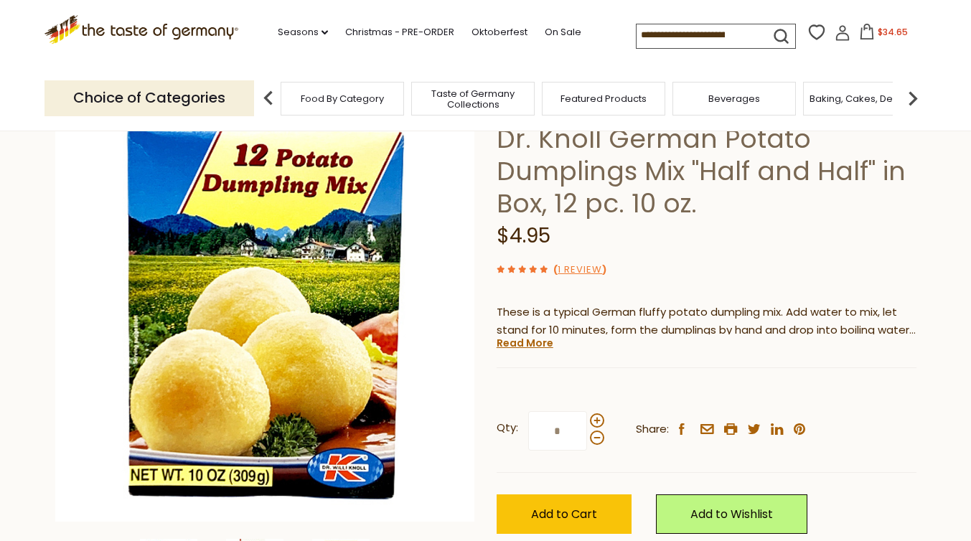
click at [881, 30] on span "$34.65" at bounding box center [893, 32] width 30 height 12
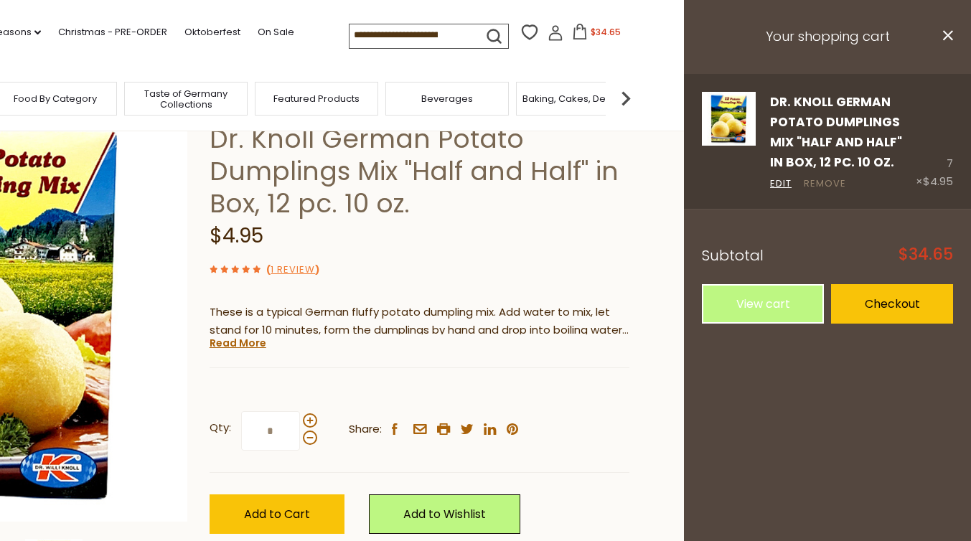
click at [824, 186] on link "Remove" at bounding box center [825, 184] width 42 height 15
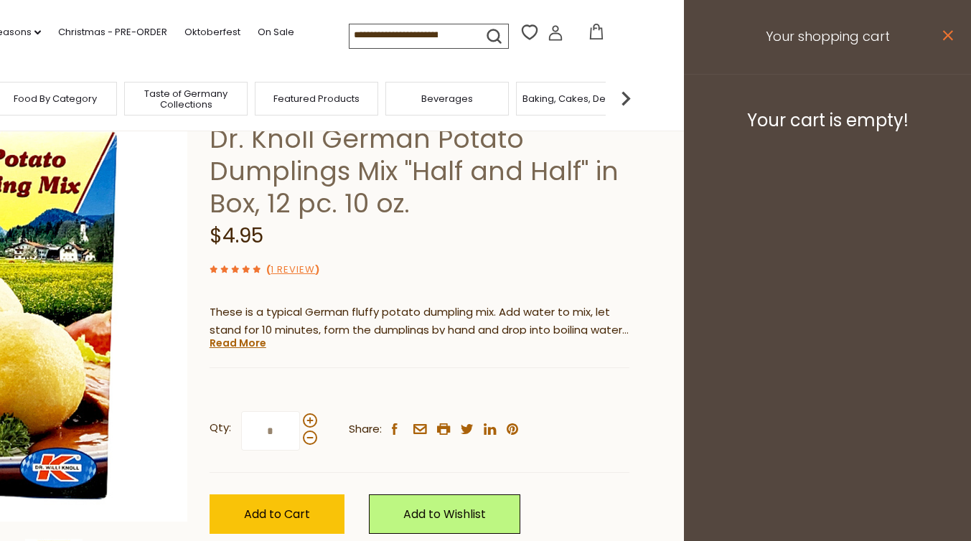
click at [949, 38] on icon "close" at bounding box center [947, 35] width 11 height 11
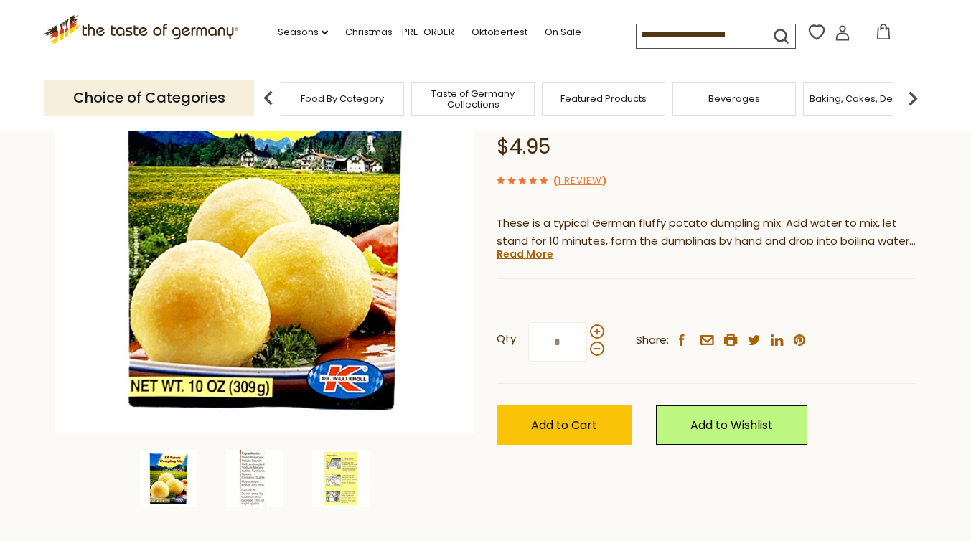
scroll to position [222, 0]
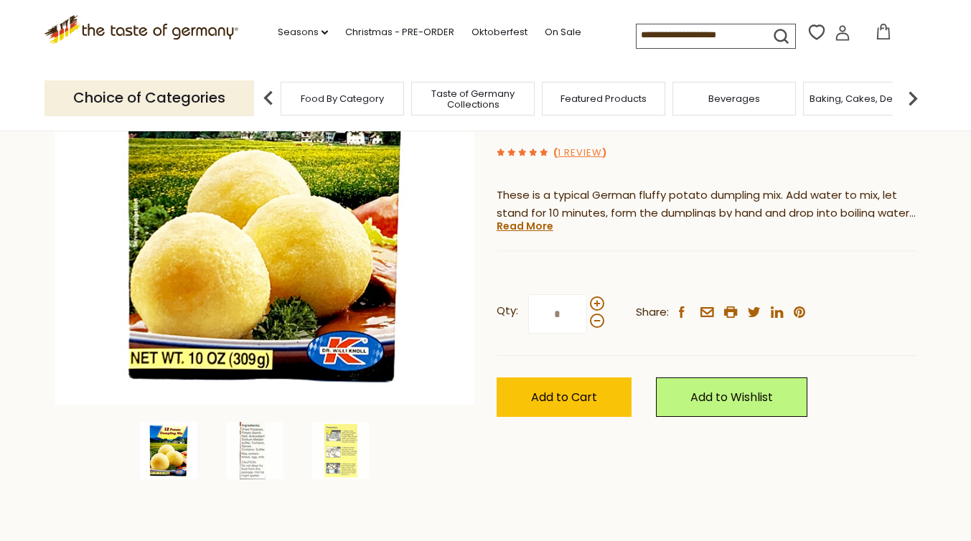
click at [574, 317] on input "*" at bounding box center [557, 313] width 59 height 39
click at [556, 395] on span "Add to Cart" at bounding box center [564, 397] width 66 height 17
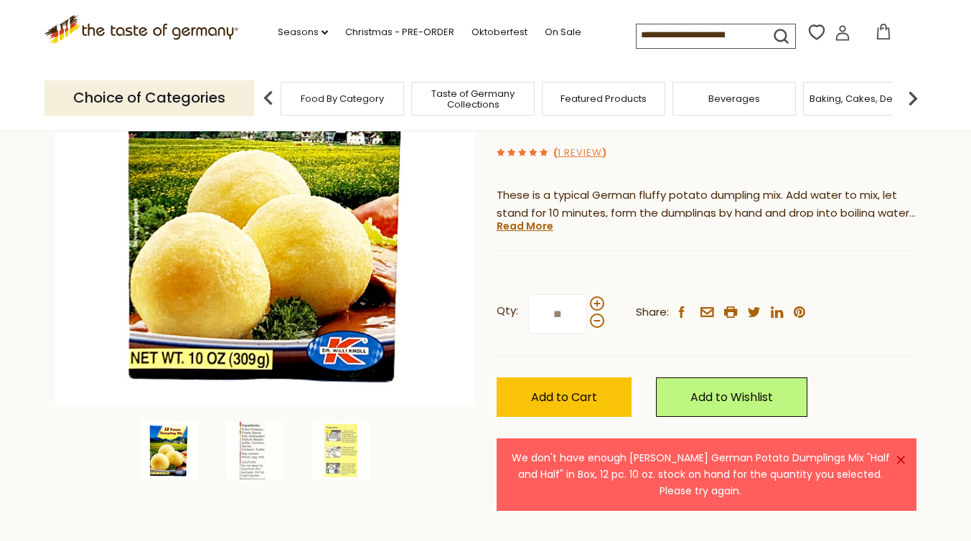
click at [569, 315] on input "**" at bounding box center [557, 313] width 59 height 39
type input "*"
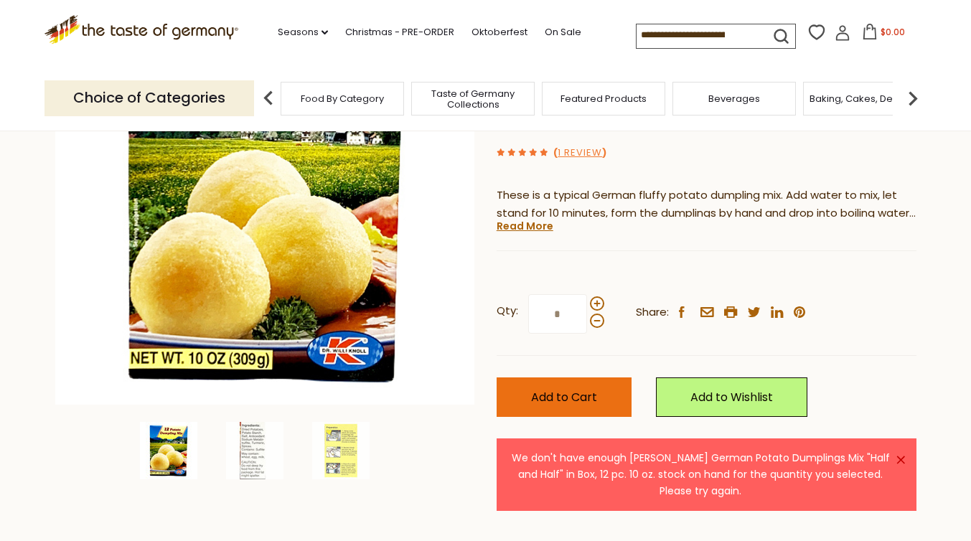
type input "*"
click at [553, 392] on span "Add to Cart" at bounding box center [564, 397] width 66 height 17
click at [565, 314] on input "*" at bounding box center [557, 313] width 59 height 39
type input "*"
click at [564, 381] on button "Add to Cart" at bounding box center [564, 396] width 135 height 39
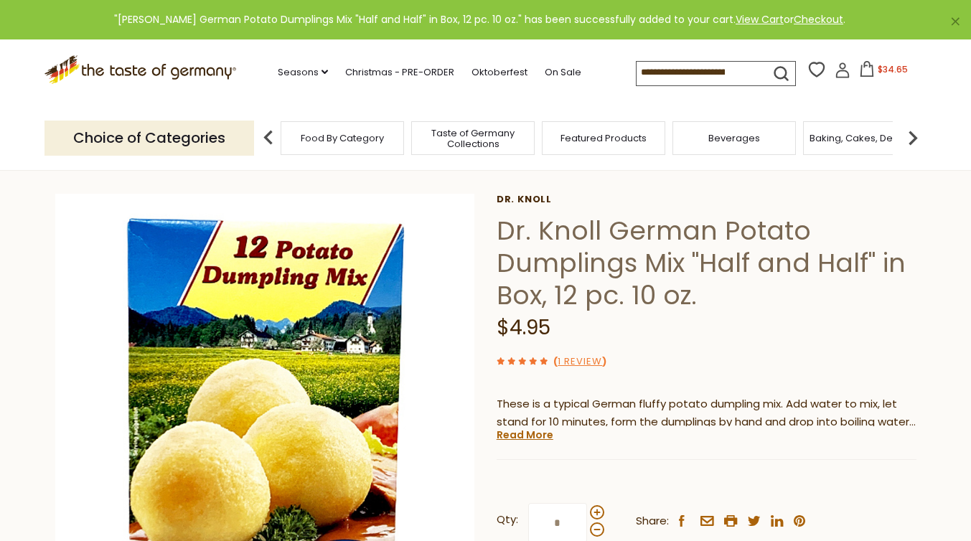
scroll to position [0, 0]
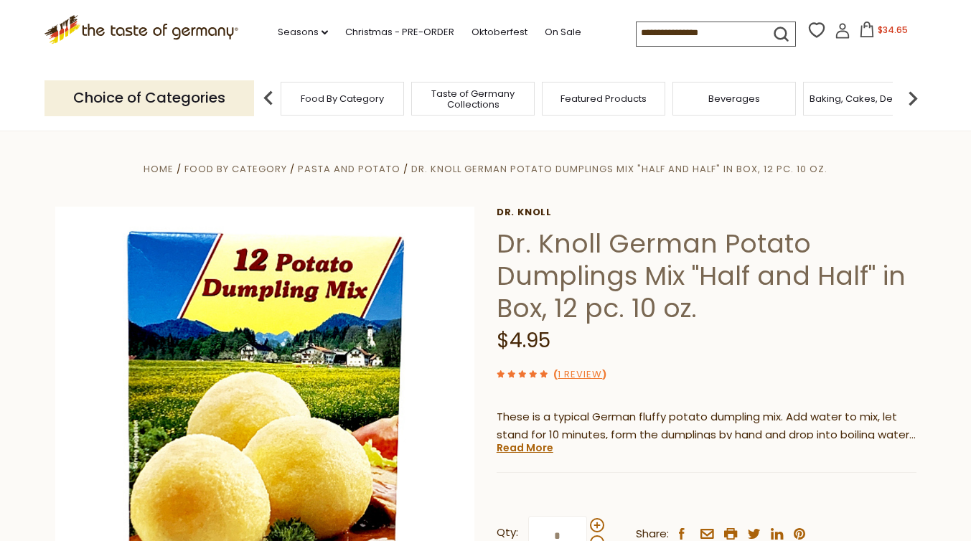
click at [867, 32] on icon at bounding box center [867, 30] width 16 height 16
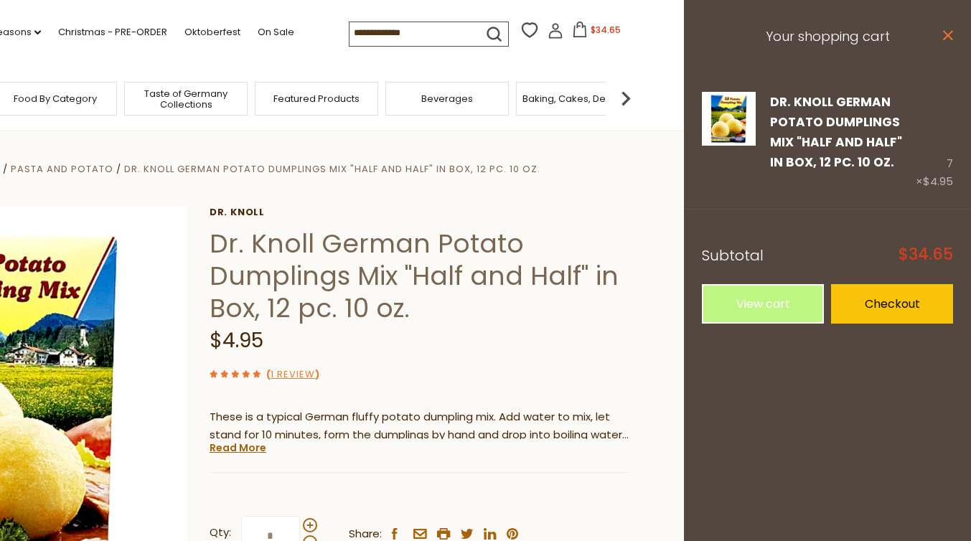
click at [944, 31] on icon at bounding box center [948, 35] width 10 height 10
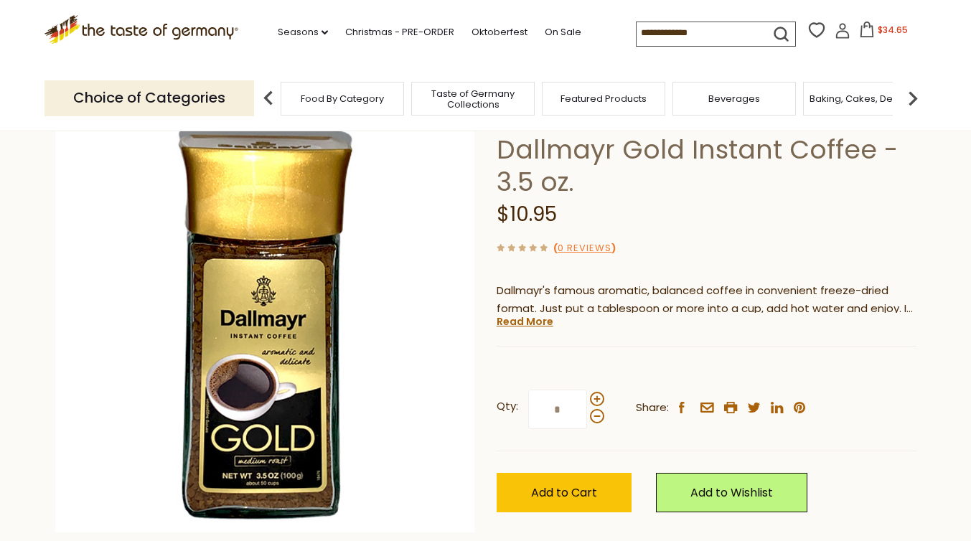
scroll to position [32, 0]
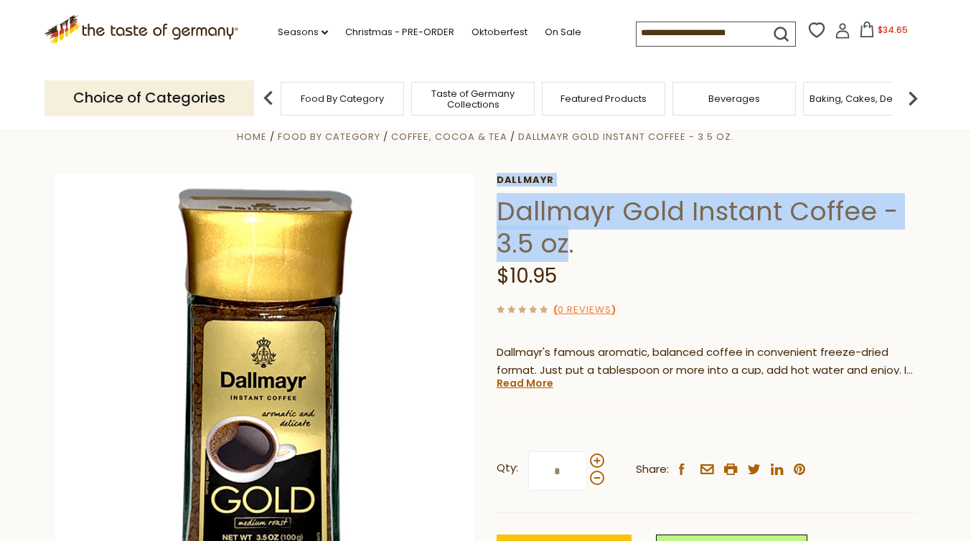
drag, startPoint x: 493, startPoint y: 213, endPoint x: 569, endPoint y: 244, distance: 82.1
click at [569, 244] on div "Home Food By Category Coffee, Cocoa & Tea Dallmayr Gold Instant Coffee - 3.5 oz…" at bounding box center [485, 404] width 883 height 552
click at [569, 244] on h1 "Dallmayr Gold Instant Coffee - 3.5 oz." at bounding box center [707, 227] width 420 height 65
drag, startPoint x: 578, startPoint y: 246, endPoint x: 484, endPoint y: 179, distance: 116.3
click at [484, 179] on div "Home Food By Category Coffee, Cocoa & Tea Dallmayr Gold Instant Coffee - 3.5 oz…" at bounding box center [485, 404] width 883 height 552
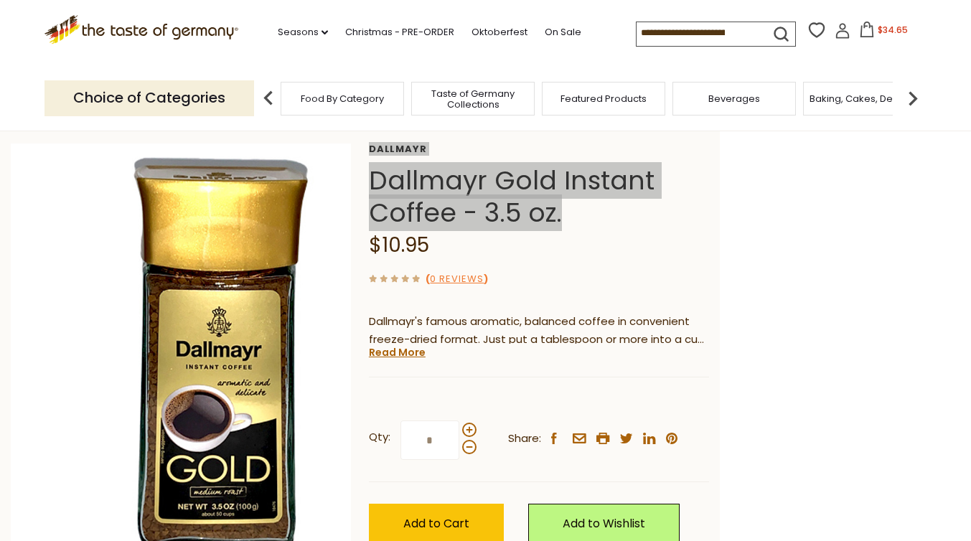
scroll to position [0, 0]
